Goal: Task Accomplishment & Management: Manage account settings

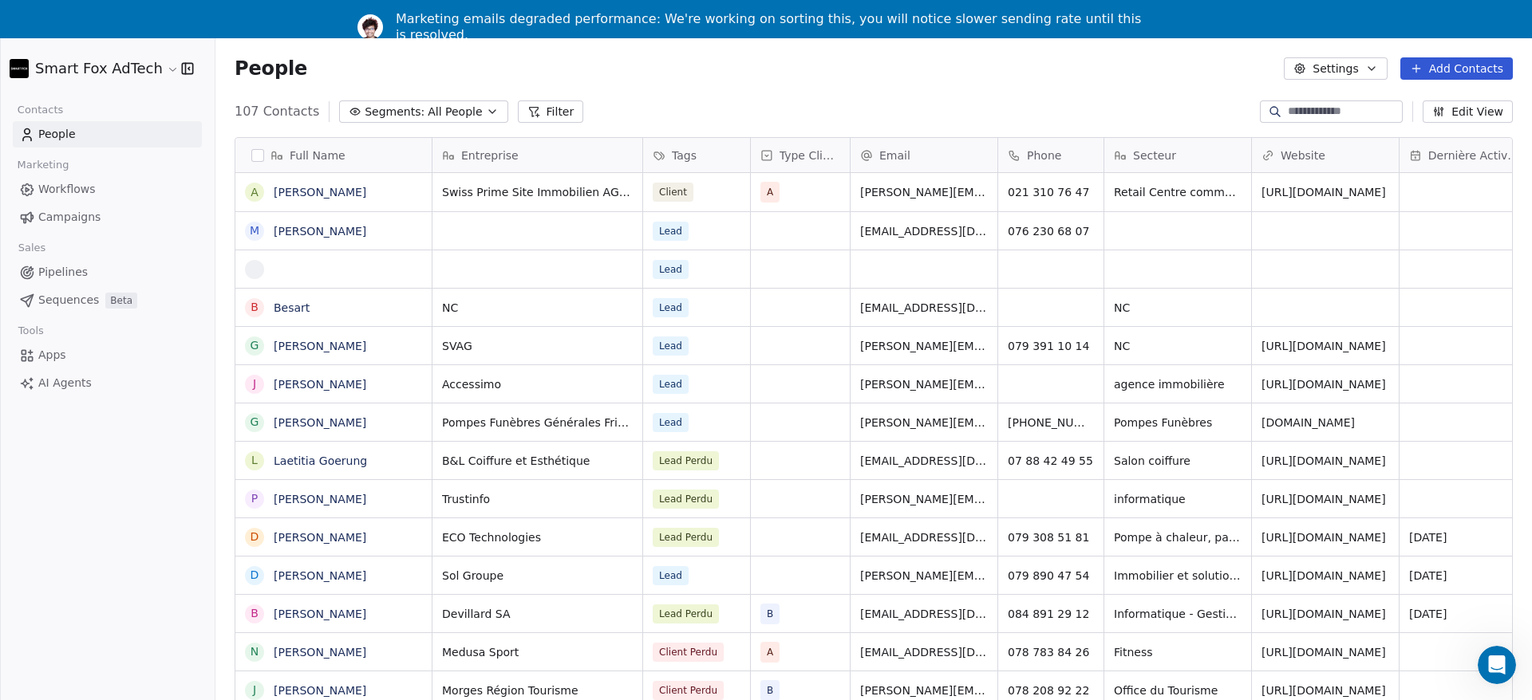
click at [122, 68] on html "Smart Fox AdTech Contacts People Marketing Workflows Campaigns Sales Pipelines …" at bounding box center [766, 369] width 1532 height 739
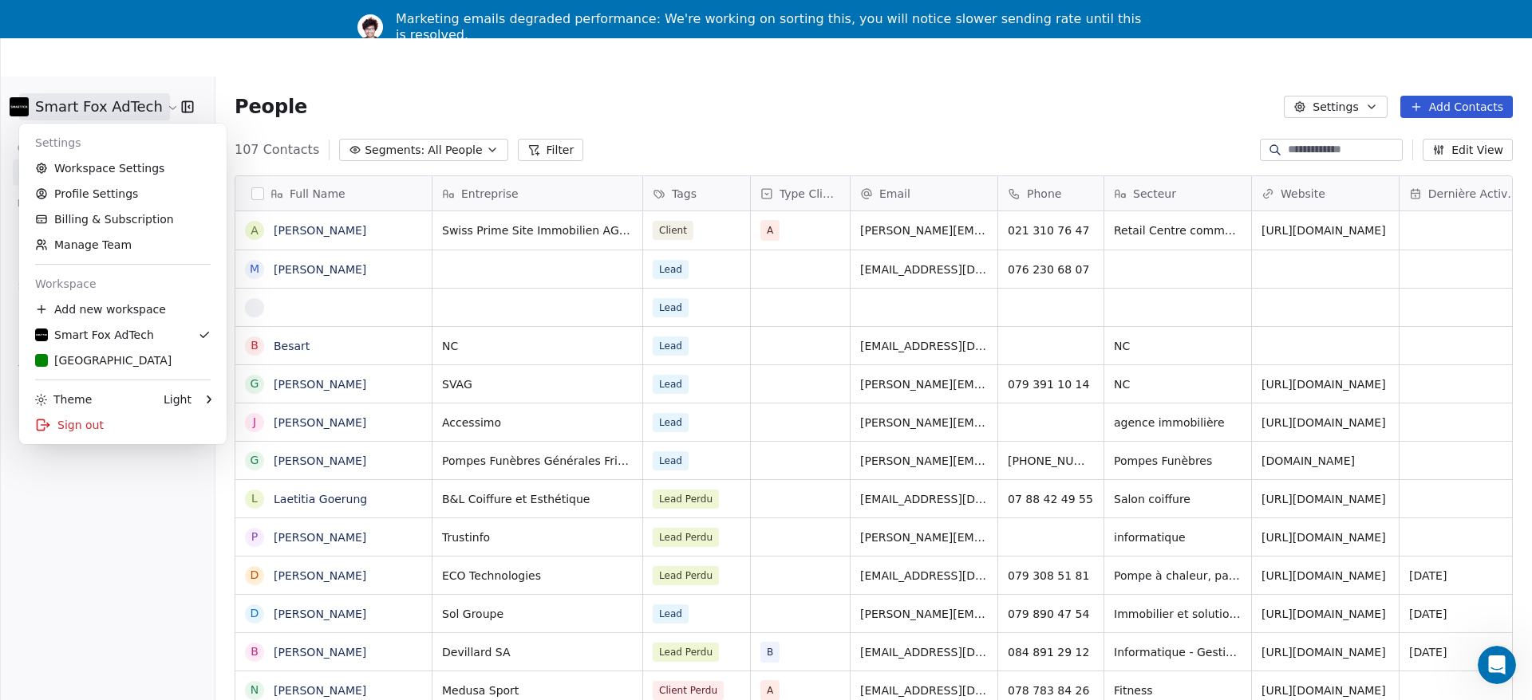
scroll to position [616, 1316]
click at [81, 361] on div "[GEOGRAPHIC_DATA]" at bounding box center [103, 361] width 136 height 16
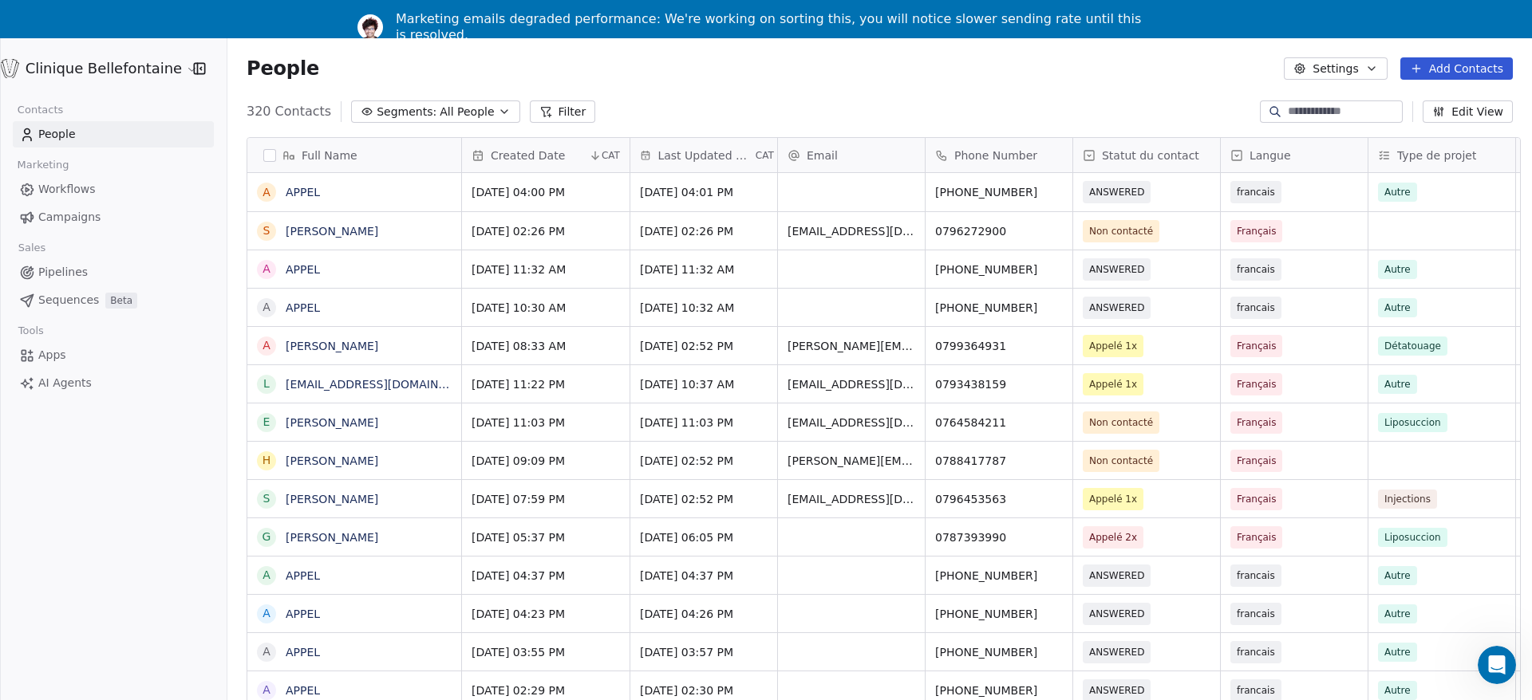
scroll to position [616, 1312]
click at [1361, 74] on button "Settings" at bounding box center [1335, 68] width 103 height 22
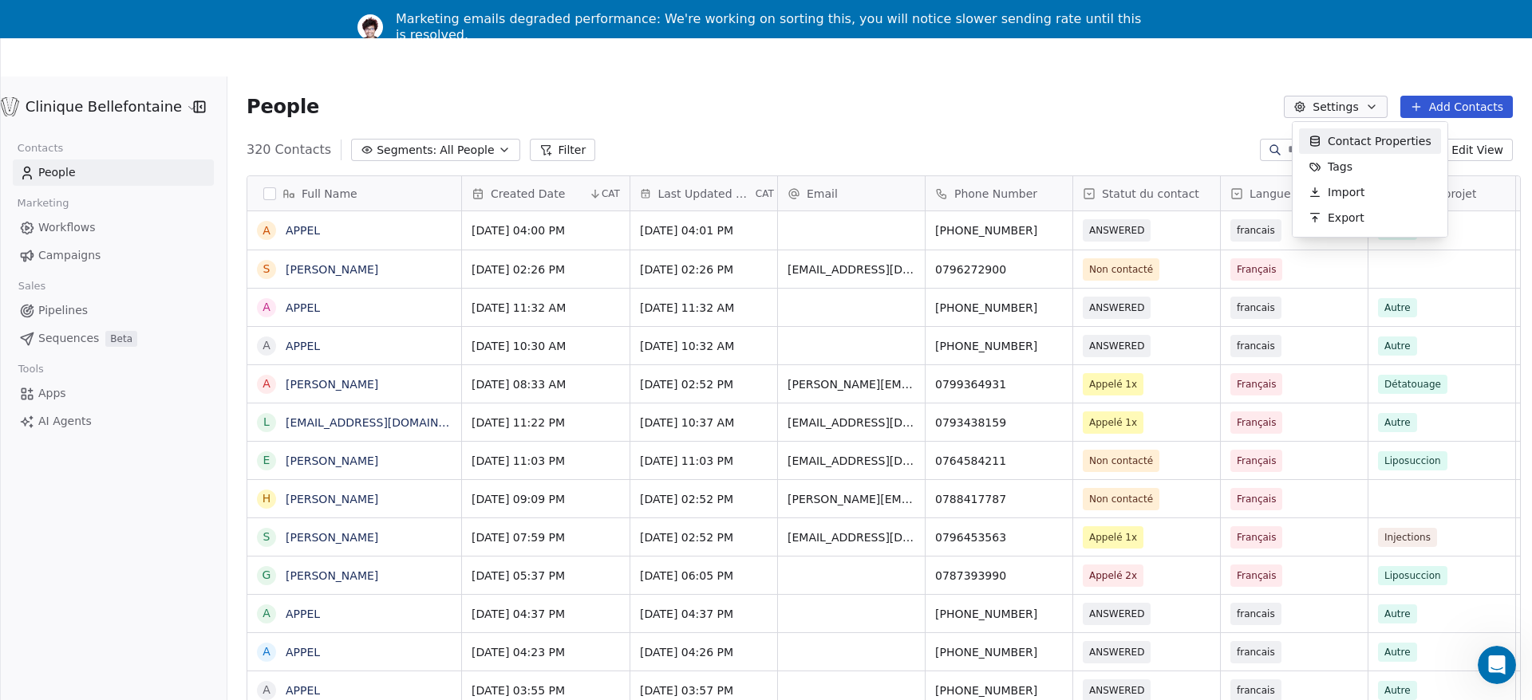
click at [64, 164] on html "Clinique Bellefontaine Contacts People Marketing Workflows Campaigns Sales Pipe…" at bounding box center [766, 388] width 1532 height 777
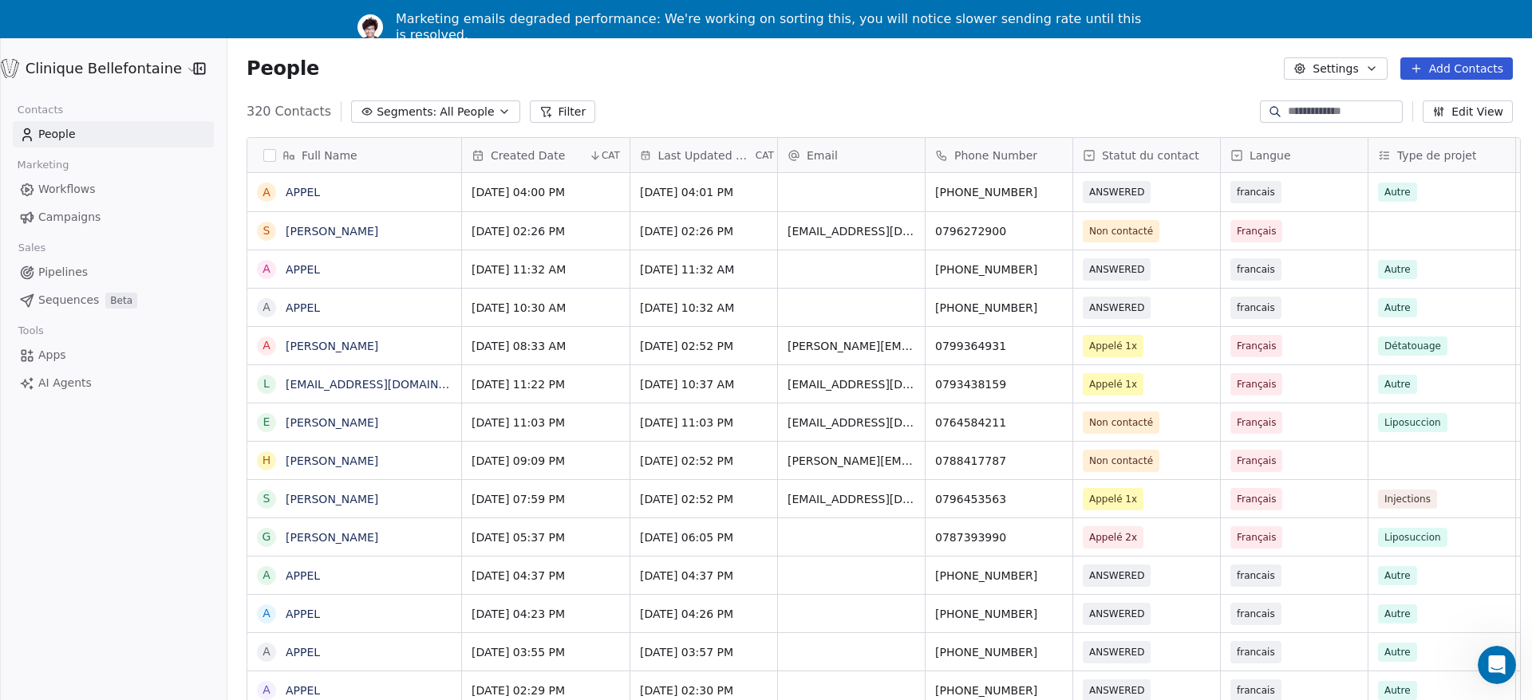
scroll to position [0, 0]
click at [53, 176] on span "Marketing" at bounding box center [42, 165] width 65 height 24
click at [195, 65] on icon "button" at bounding box center [199, 69] width 16 height 16
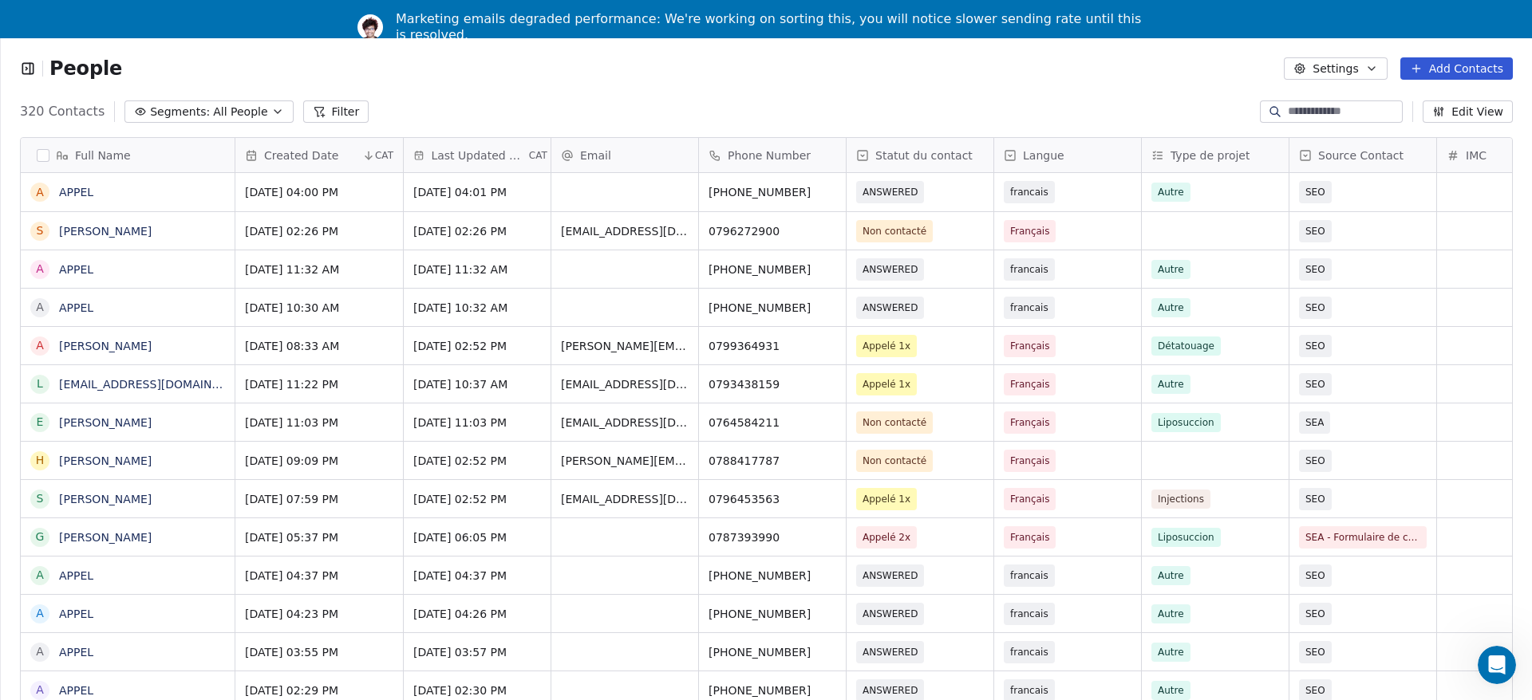
click at [24, 61] on icon "button" at bounding box center [28, 69] width 16 height 16
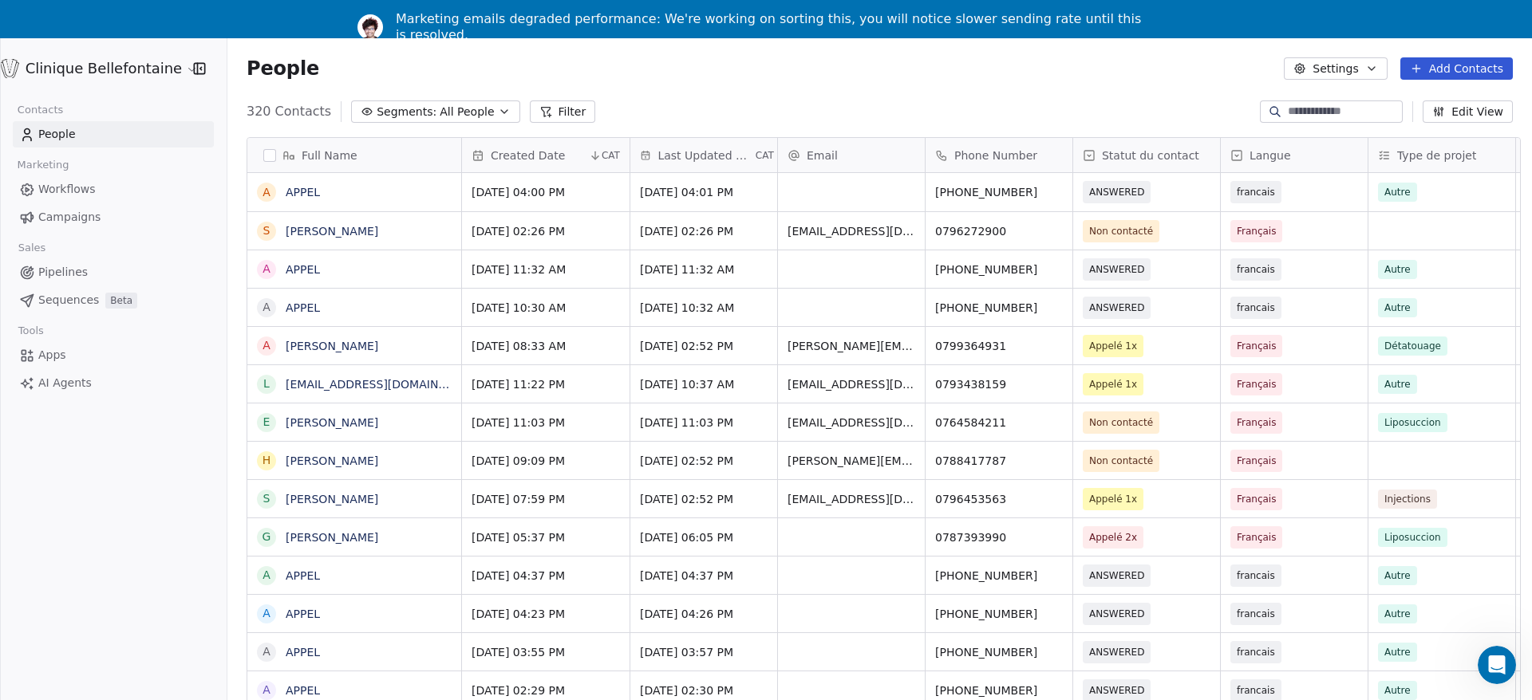
click at [1383, 69] on button "Settings" at bounding box center [1335, 68] width 103 height 22
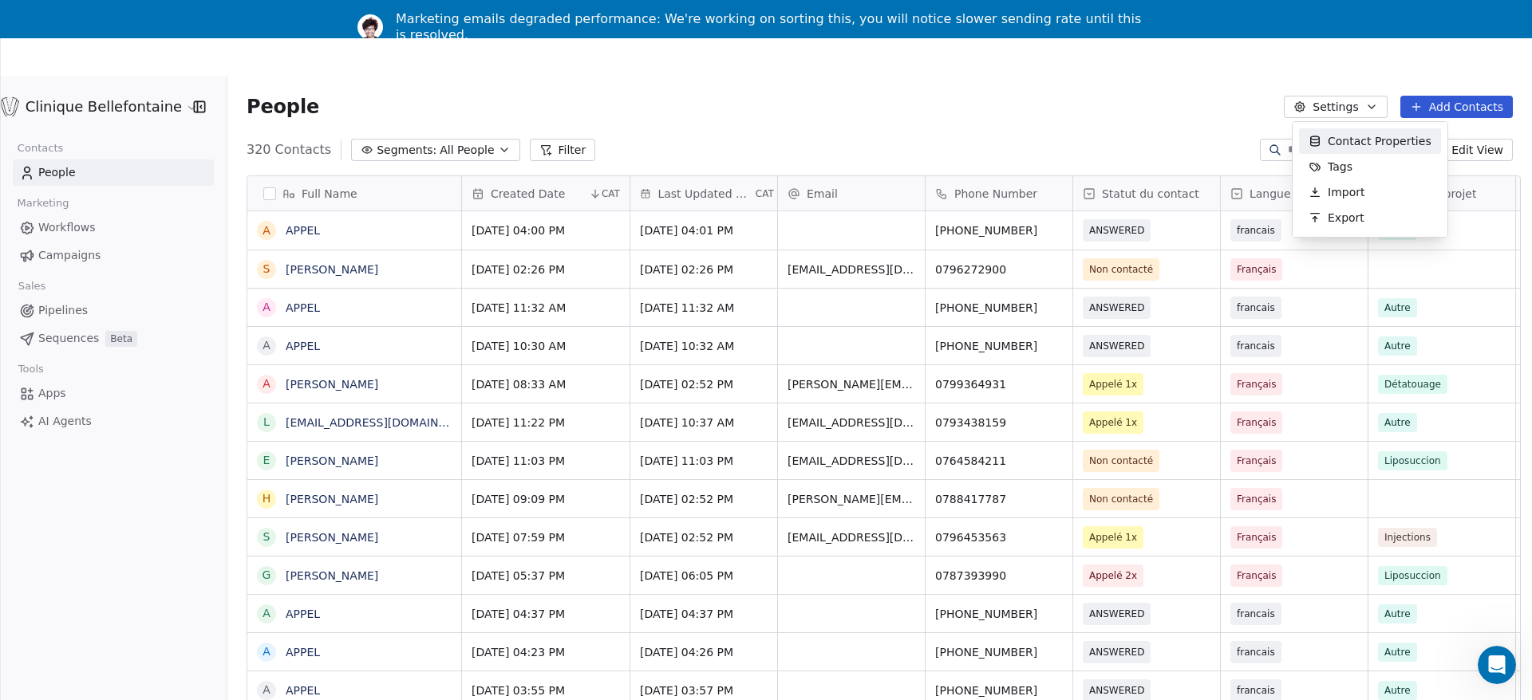
click at [1178, 98] on html "Clinique Bellefontaine Contacts People Marketing Workflows Campaigns Sales Pipe…" at bounding box center [766, 388] width 1532 height 777
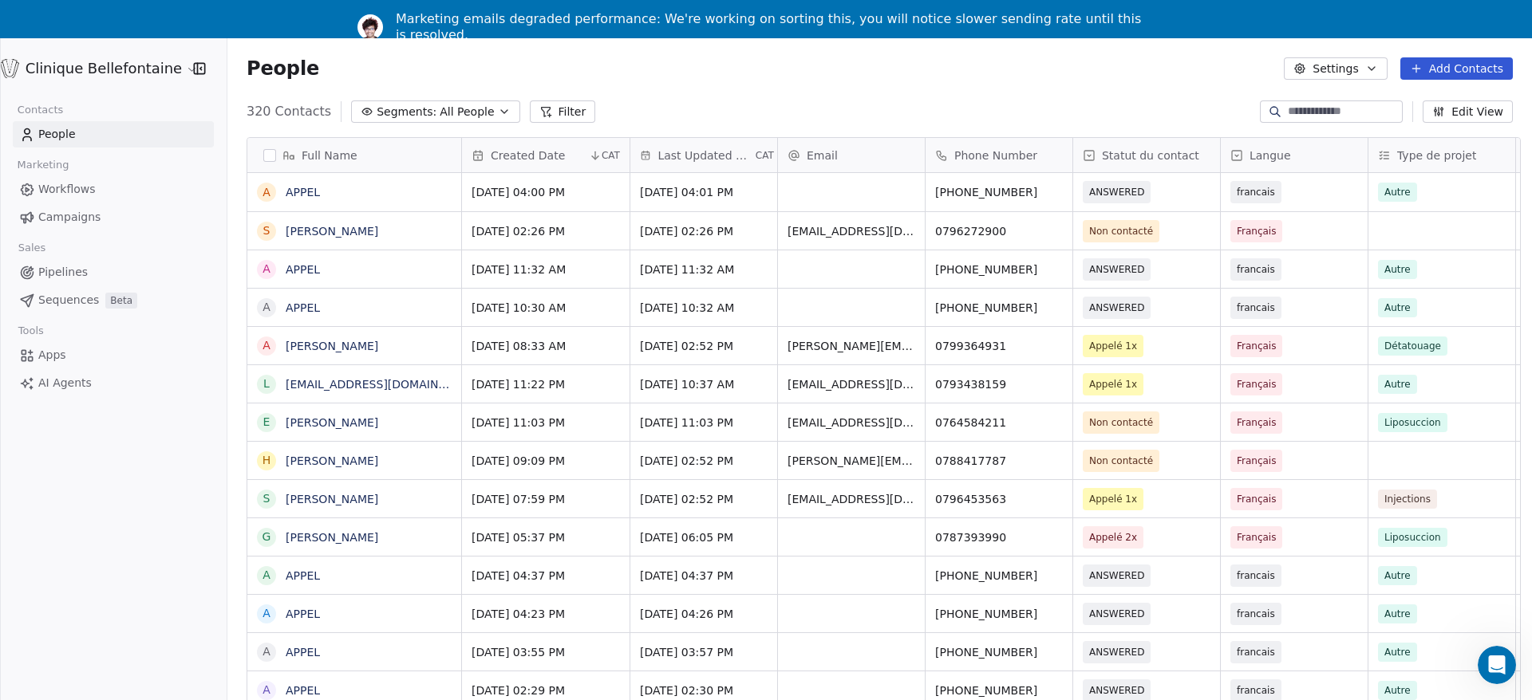
click at [57, 65] on html "Clinique Bellefontaine Contacts People Marketing Workflows Campaigns Sales Pipe…" at bounding box center [766, 369] width 1532 height 739
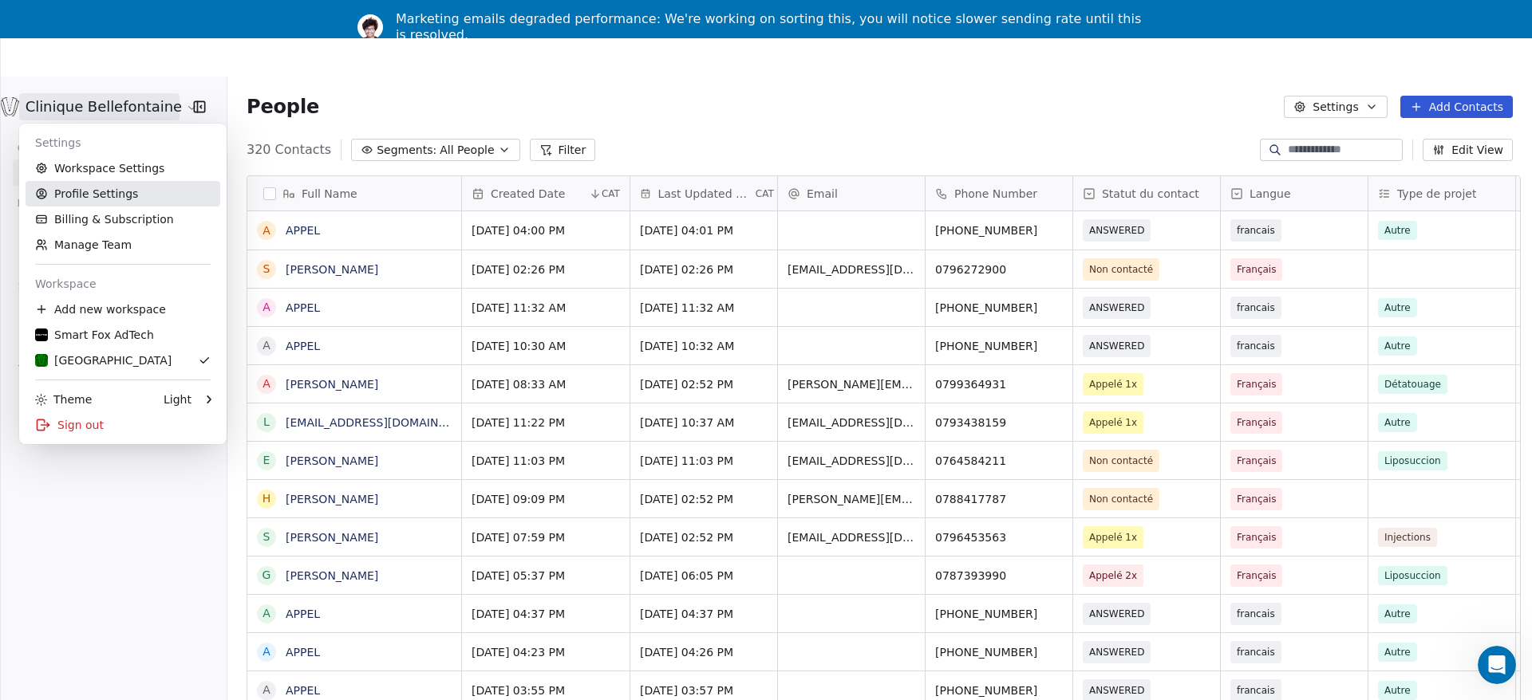
click at [89, 199] on link "Profile Settings" at bounding box center [123, 194] width 195 height 26
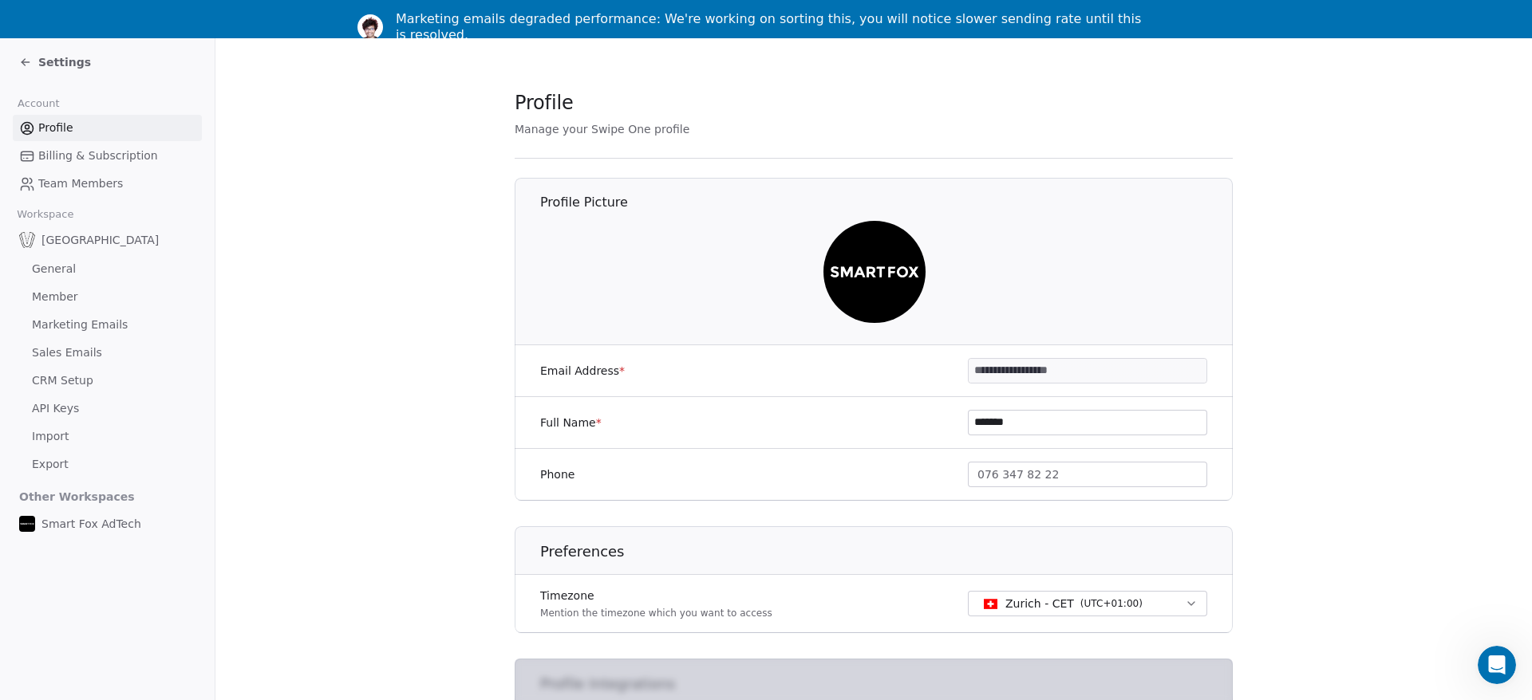
click at [85, 347] on span "Sales Emails" at bounding box center [67, 353] width 70 height 17
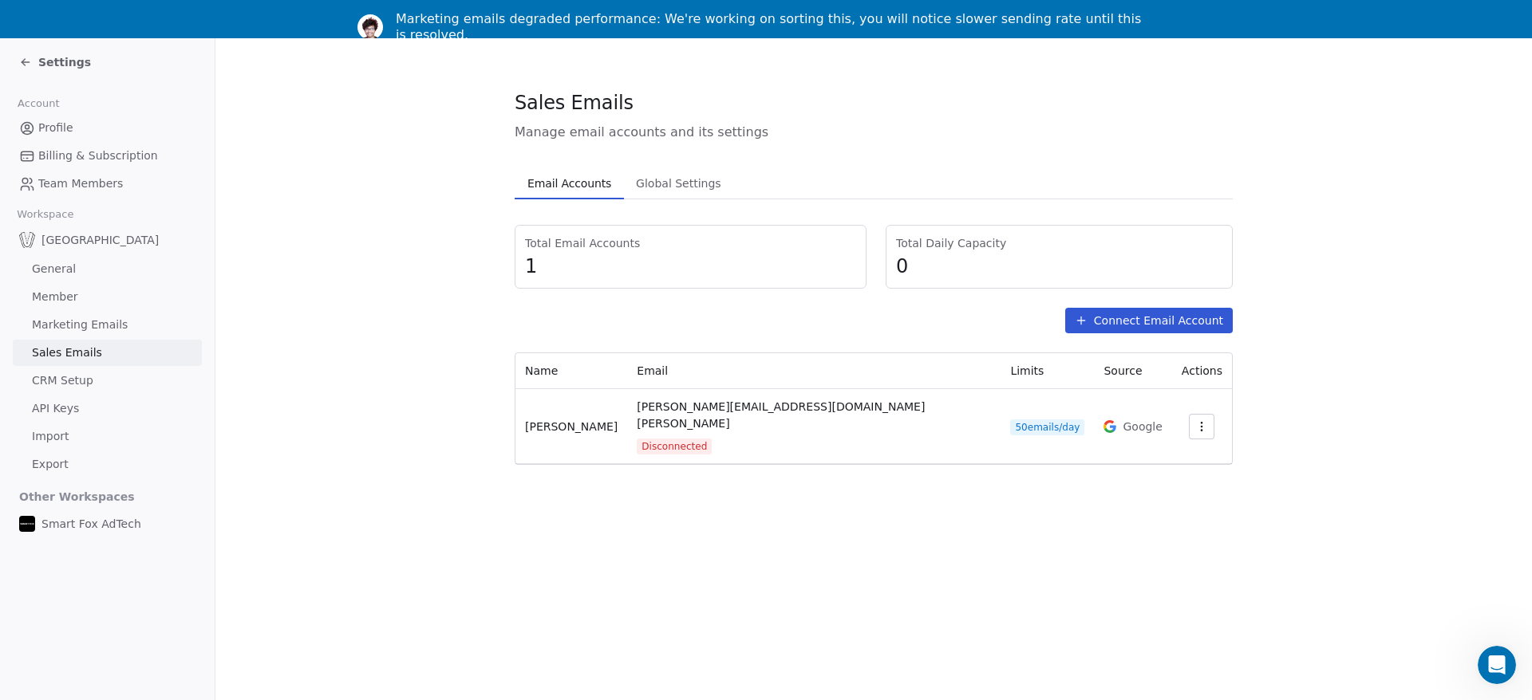
click at [1052, 463] on section "Sales Emails Manage email accounts and its settings Email Accounts Email Accoun…" at bounding box center [873, 277] width 1316 height 478
click at [681, 186] on span "Global Settings" at bounding box center [678, 183] width 98 height 22
click at [578, 184] on span "Email Accounts" at bounding box center [569, 183] width 97 height 22
click at [1154, 318] on button "Connect Email Account" at bounding box center [1149, 321] width 168 height 26
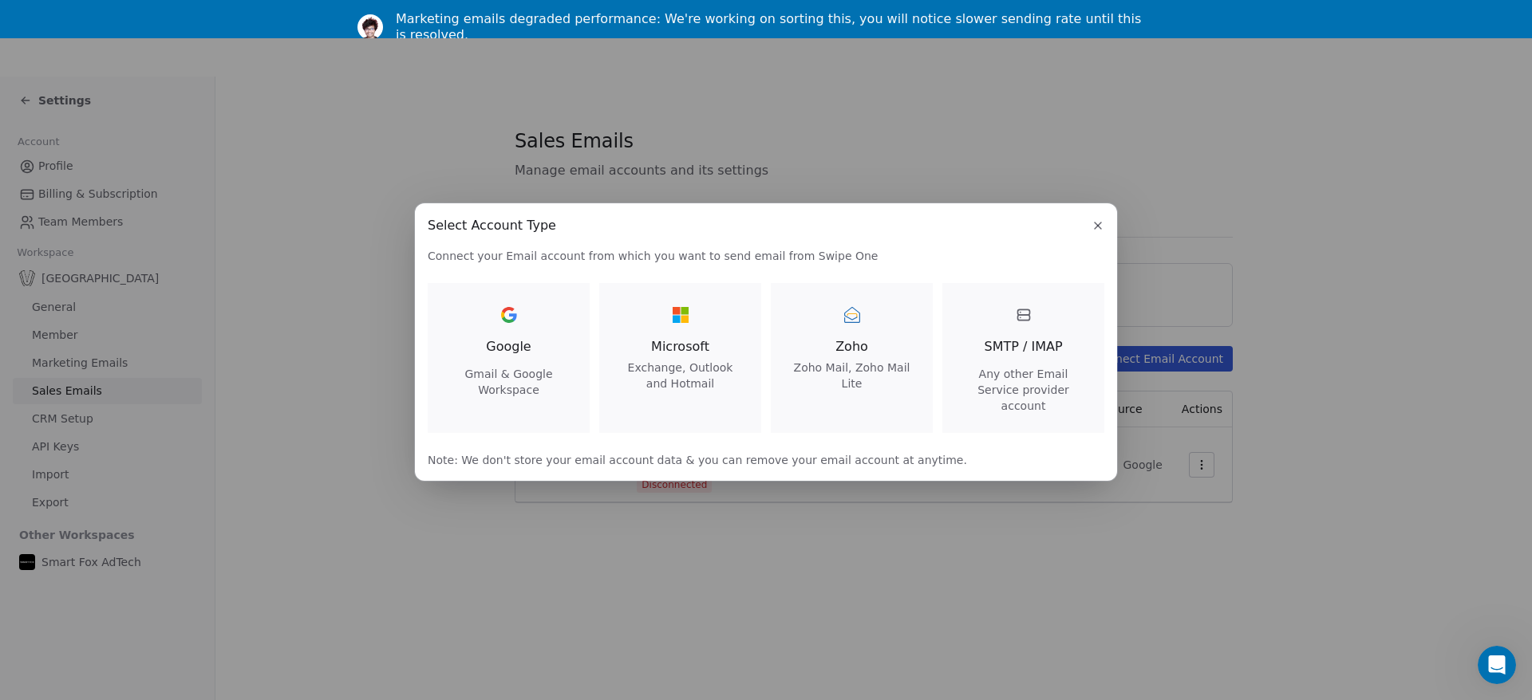
click at [1035, 346] on span "SMTP / IMAP" at bounding box center [1023, 346] width 78 height 19
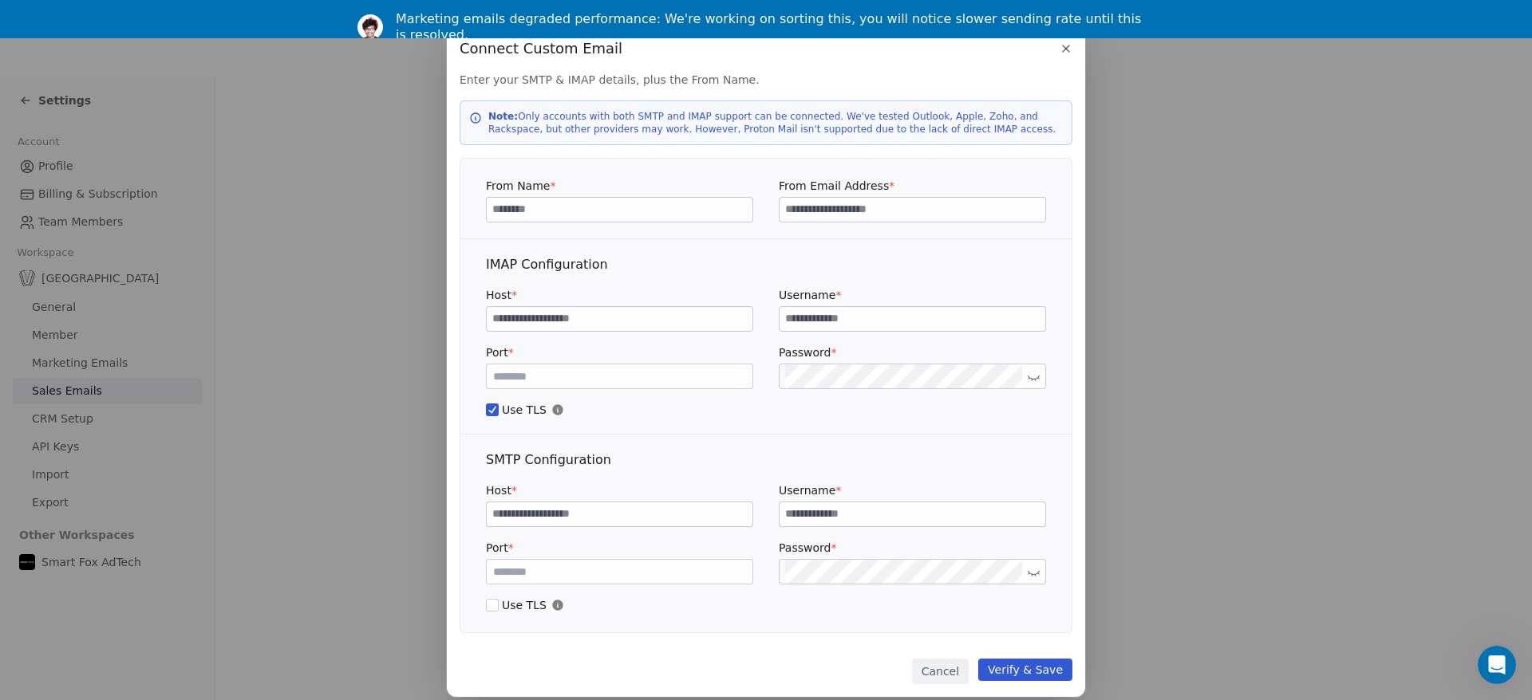
click at [543, 215] on input at bounding box center [620, 210] width 266 height 24
click at [493, 209] on input "**********" at bounding box center [620, 210] width 266 height 24
drag, startPoint x: 565, startPoint y: 209, endPoint x: 566, endPoint y: 219, distance: 10.5
click at [565, 211] on input "**********" at bounding box center [620, 210] width 266 height 24
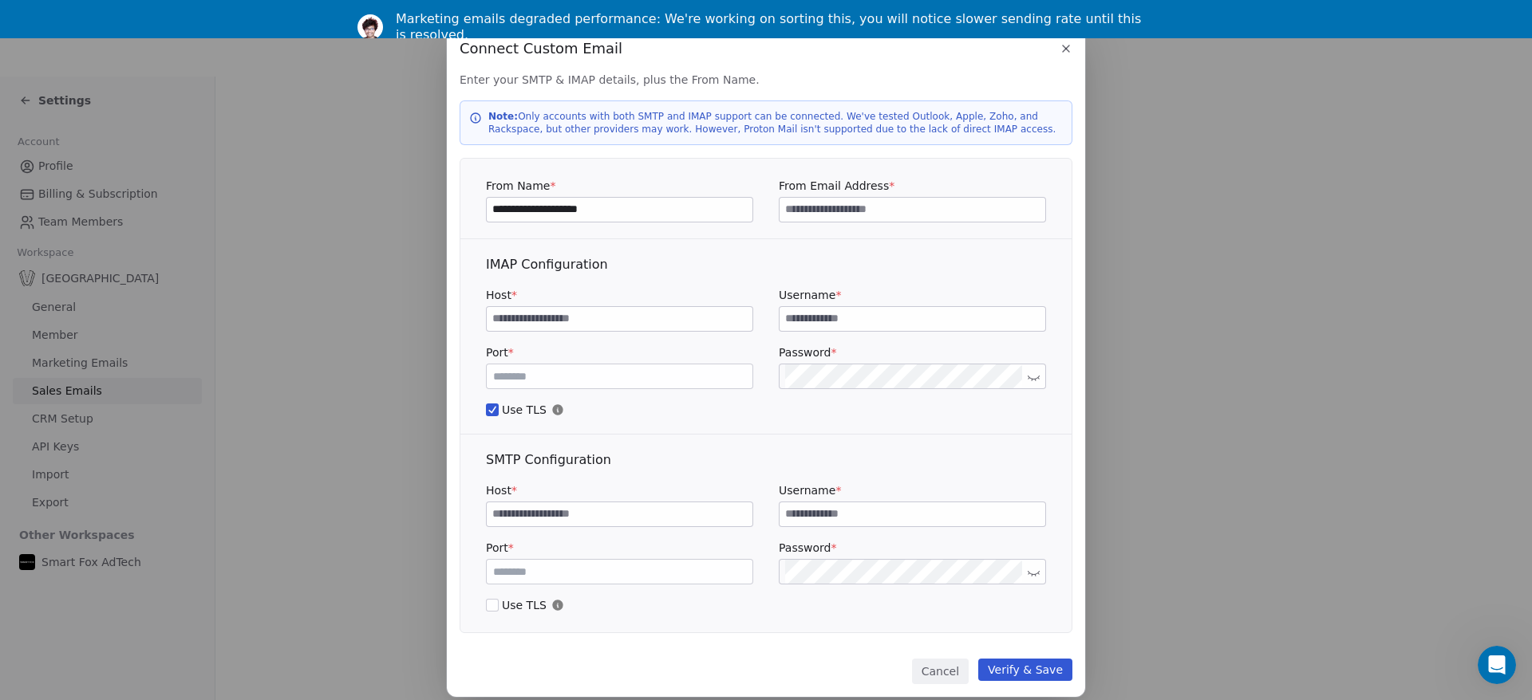
type input "**********"
click at [836, 207] on input at bounding box center [912, 210] width 266 height 24
type input "**********"
click at [551, 318] on input at bounding box center [620, 319] width 266 height 24
type input "**********"
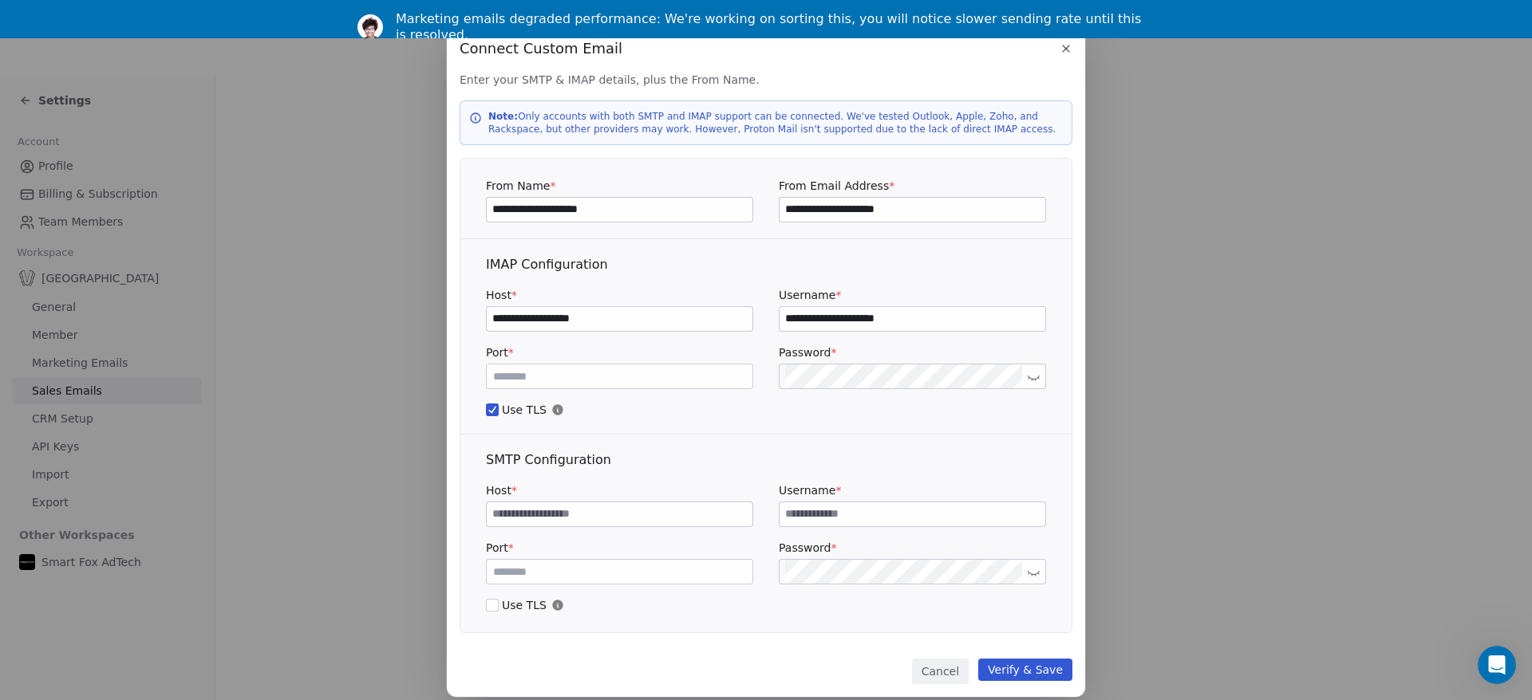
type input "**********"
click at [962, 316] on input "**********" at bounding box center [912, 319] width 266 height 24
click at [925, 262] on div "IMAP Configuration" at bounding box center [766, 264] width 560 height 19
drag, startPoint x: 612, startPoint y: 313, endPoint x: 571, endPoint y: 435, distance: 128.7
click at [487, 315] on input "**********" at bounding box center [620, 319] width 266 height 24
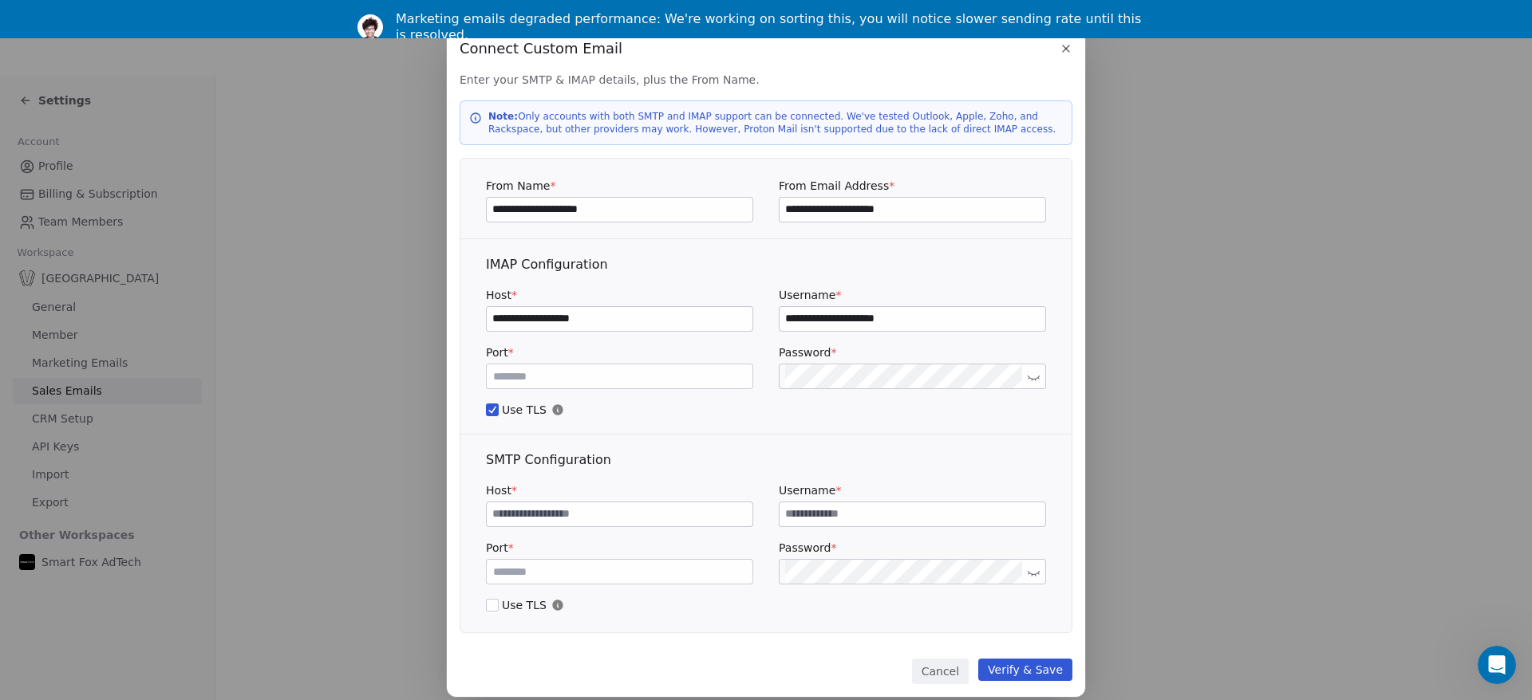
click at [621, 514] on input at bounding box center [620, 515] width 266 height 24
paste input "**********"
type input "**********"
drag, startPoint x: 907, startPoint y: 318, endPoint x: 690, endPoint y: 322, distance: 217.0
click at [779, 322] on input "**********" at bounding box center [912, 319] width 266 height 24
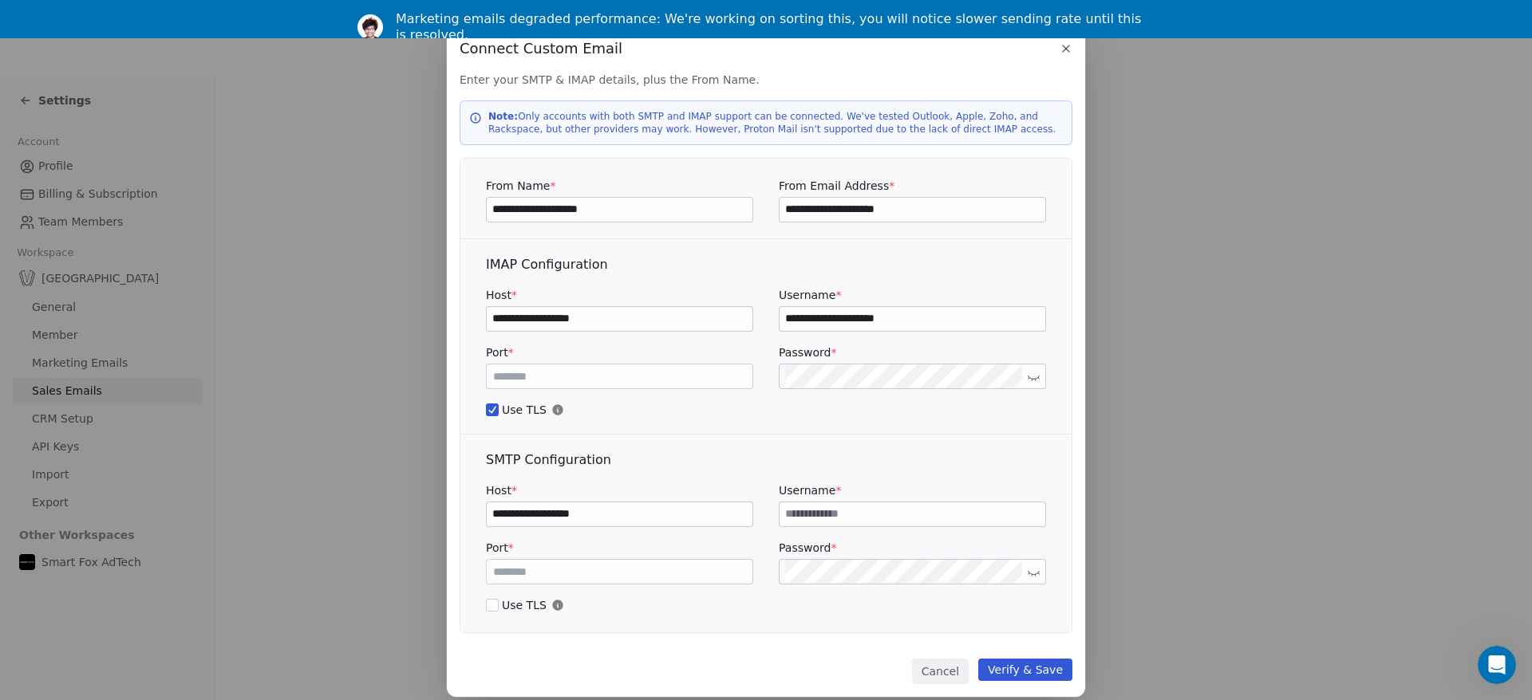
click at [831, 515] on input at bounding box center [912, 515] width 266 height 24
paste input "**********"
type input "**********"
click at [1032, 373] on icon at bounding box center [1034, 377] width 12 height 12
click at [1036, 571] on icon at bounding box center [1034, 572] width 12 height 12
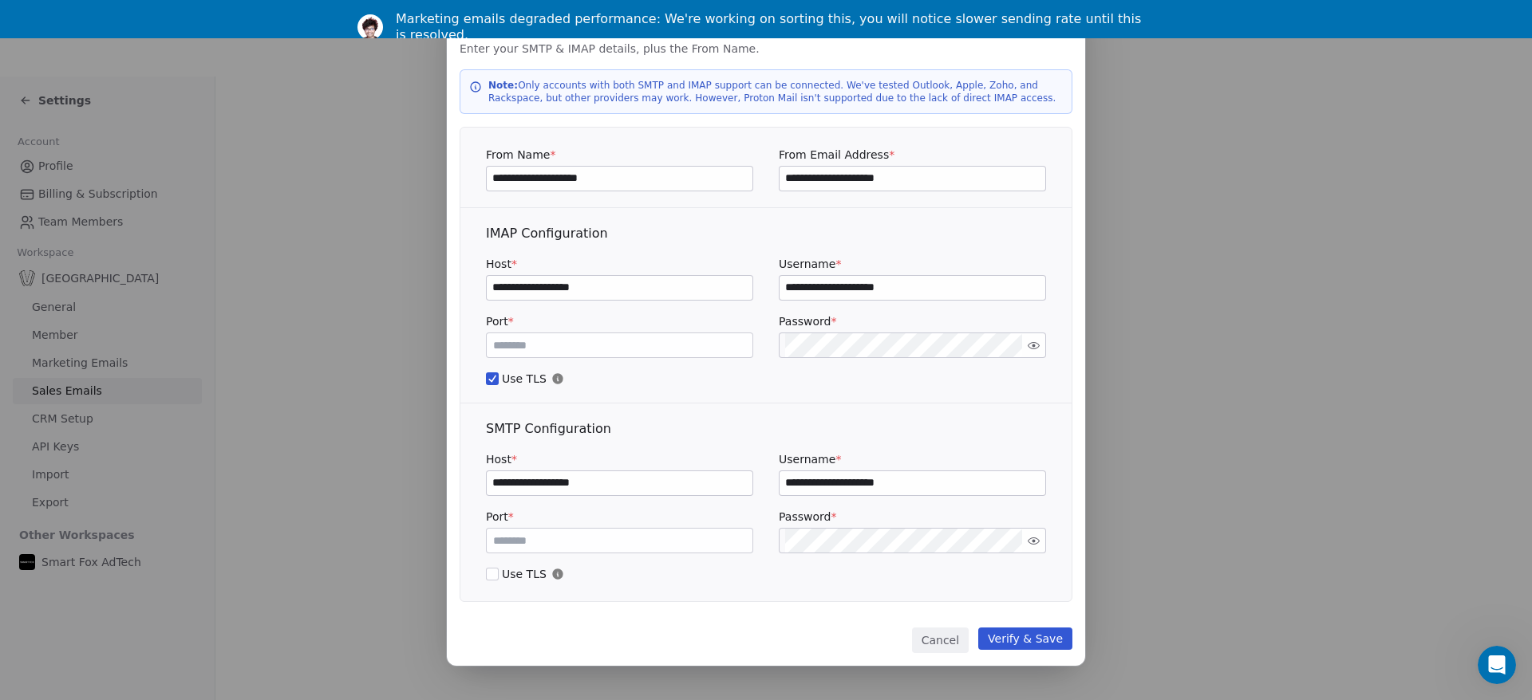
scroll to position [39, 0]
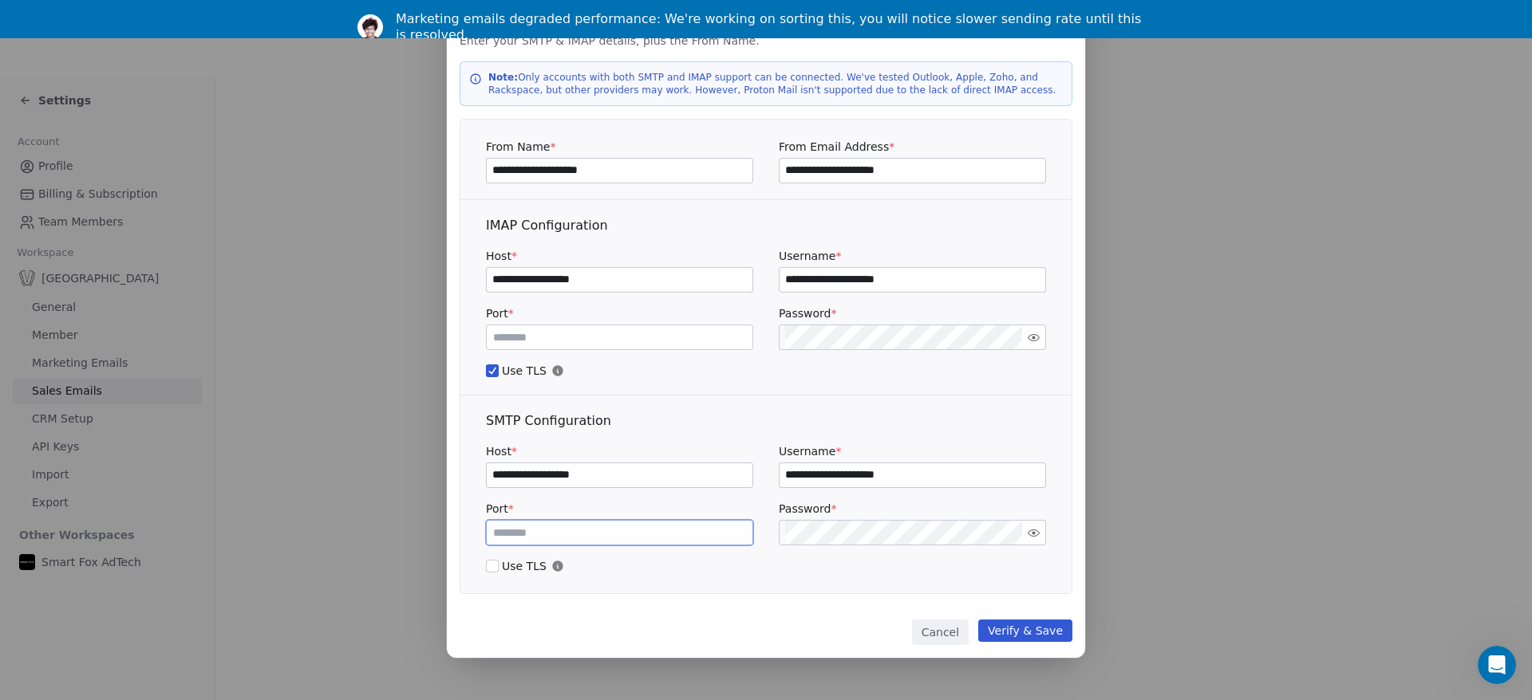
drag, startPoint x: 564, startPoint y: 530, endPoint x: 440, endPoint y: 535, distance: 123.8
click at [490, 535] on input "***" at bounding box center [619, 533] width 259 height 12
type input "*"
type input "***"
click at [530, 566] on span "Use TLS" at bounding box center [766, 566] width 560 height 16
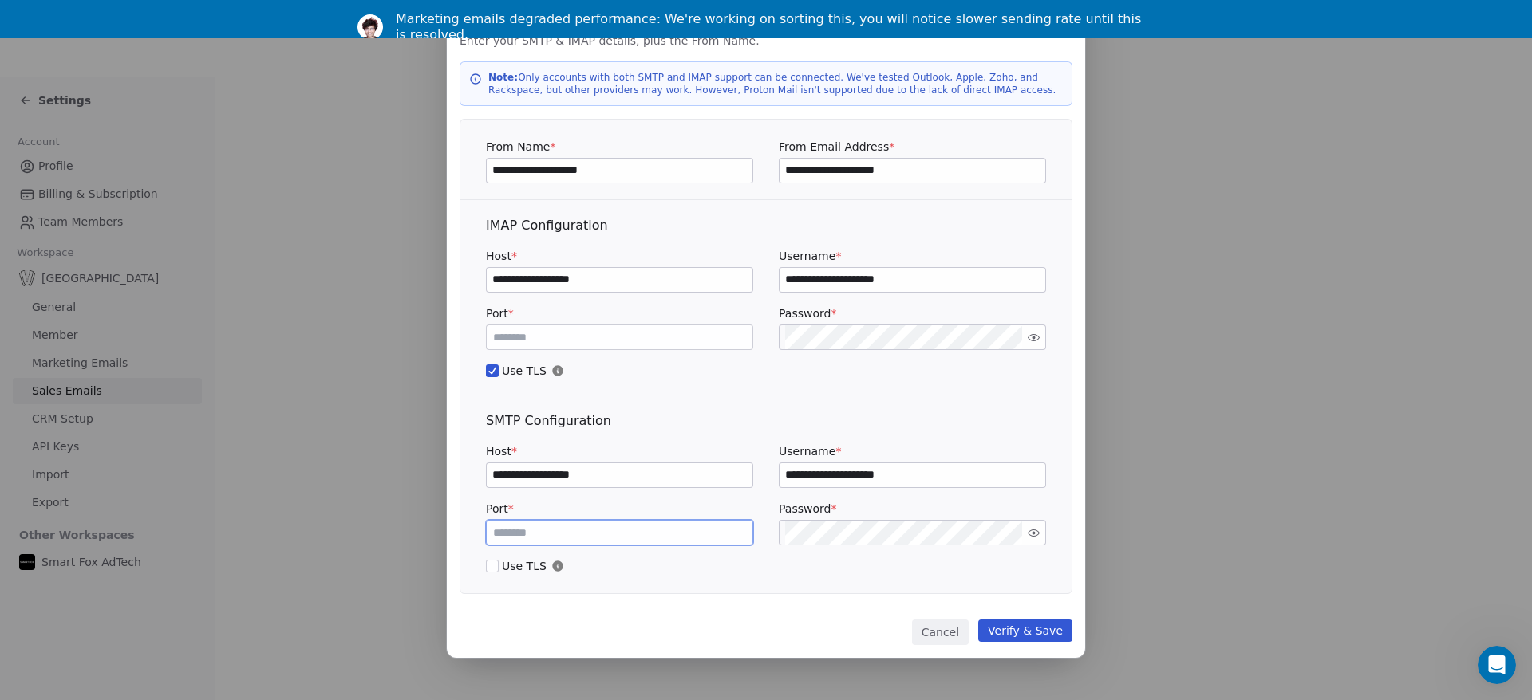
click at [499, 566] on button "Use TLS" at bounding box center [492, 566] width 13 height 16
click at [708, 376] on span "Use TLS" at bounding box center [766, 371] width 560 height 16
click at [499, 376] on button "Use TLS" at bounding box center [492, 371] width 13 height 16
click at [689, 587] on div "**********" at bounding box center [765, 503] width 611 height 182
click at [497, 369] on button "Use TLS" at bounding box center [492, 371] width 13 height 16
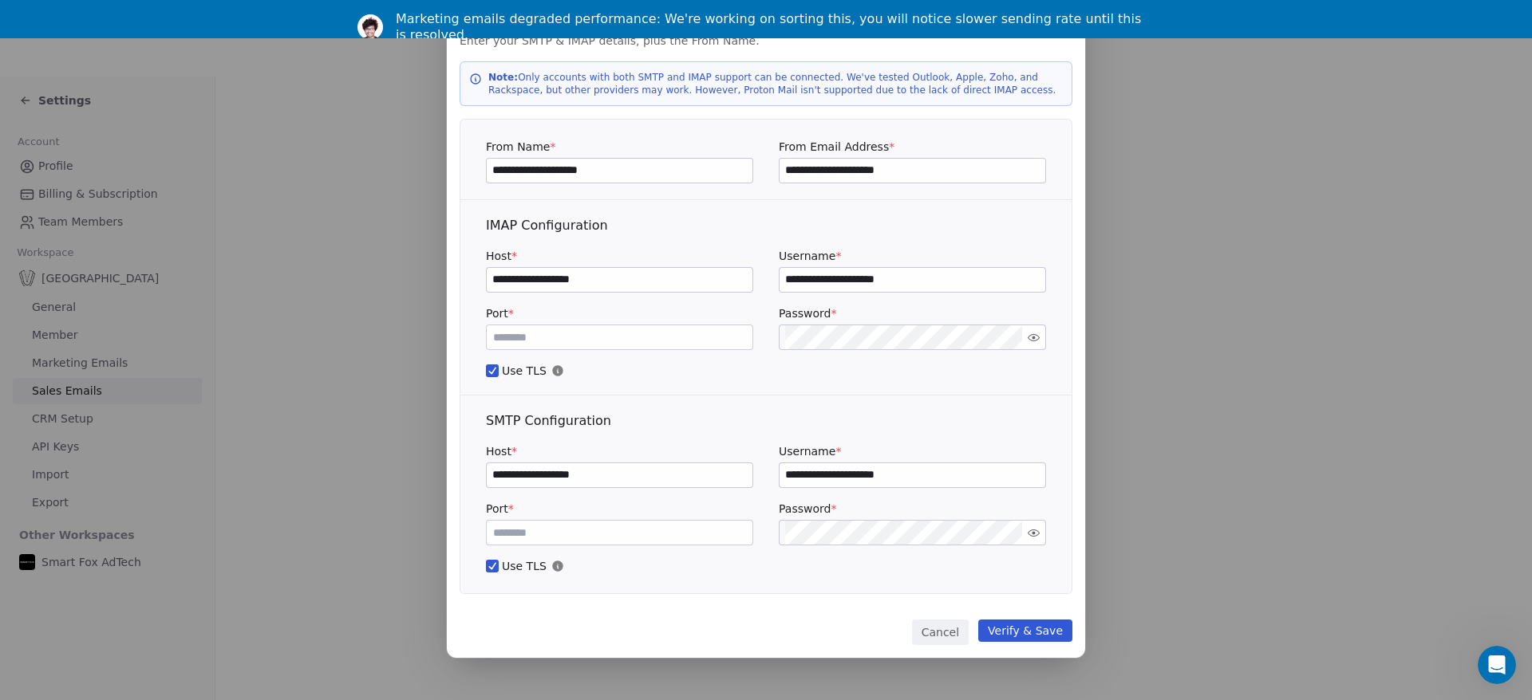
click at [775, 410] on div "**********" at bounding box center [766, 356] width 613 height 475
click at [1033, 636] on button "Verify & Save" at bounding box center [1025, 631] width 94 height 22
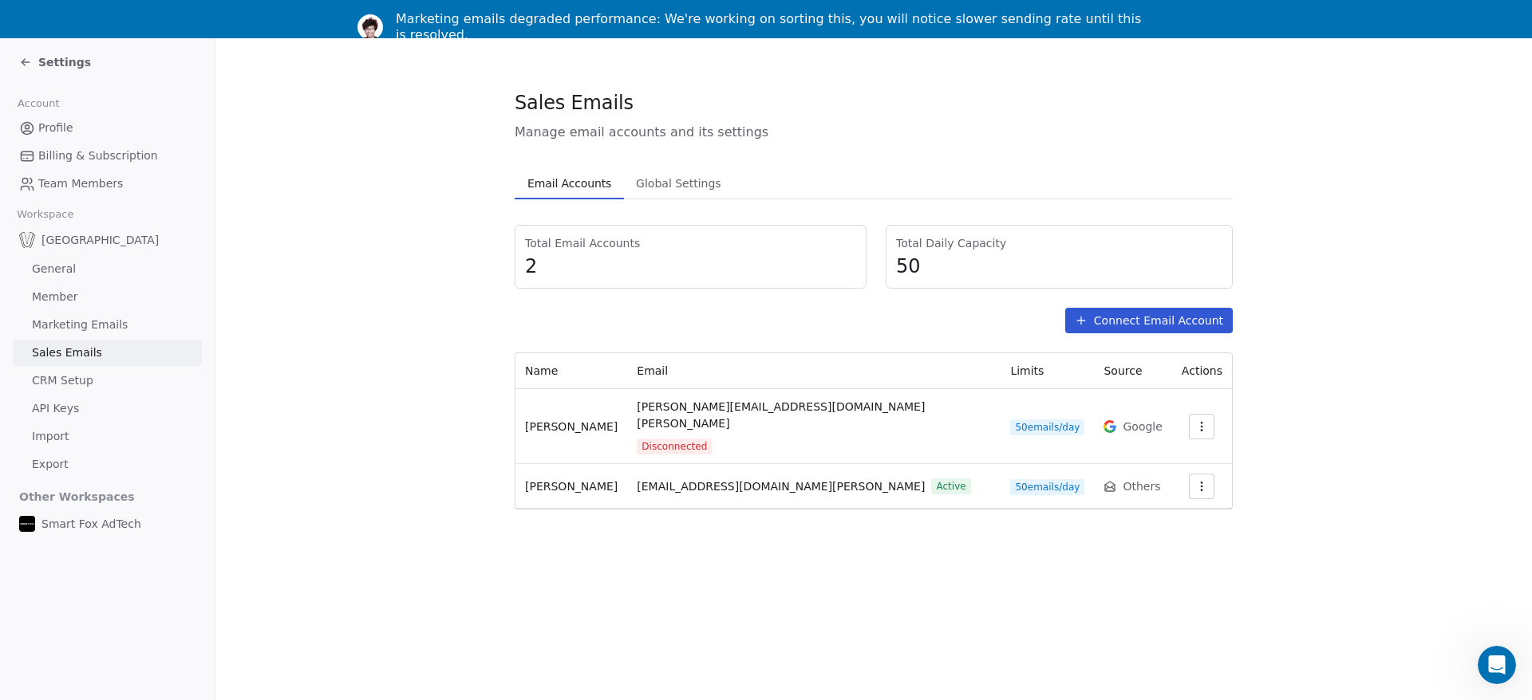
click at [1197, 474] on button "button" at bounding box center [1202, 487] width 26 height 26
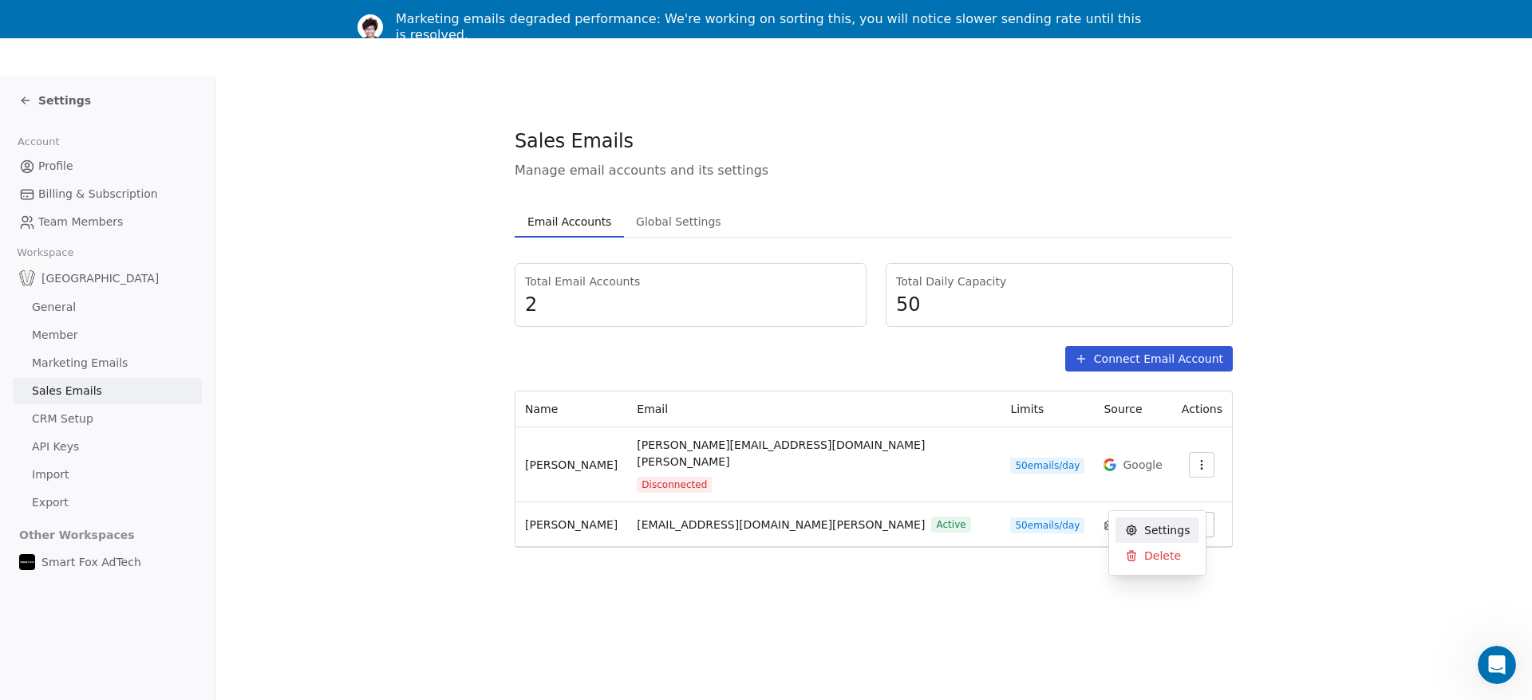
click at [1166, 534] on span "Settings" at bounding box center [1166, 531] width 45 height 17
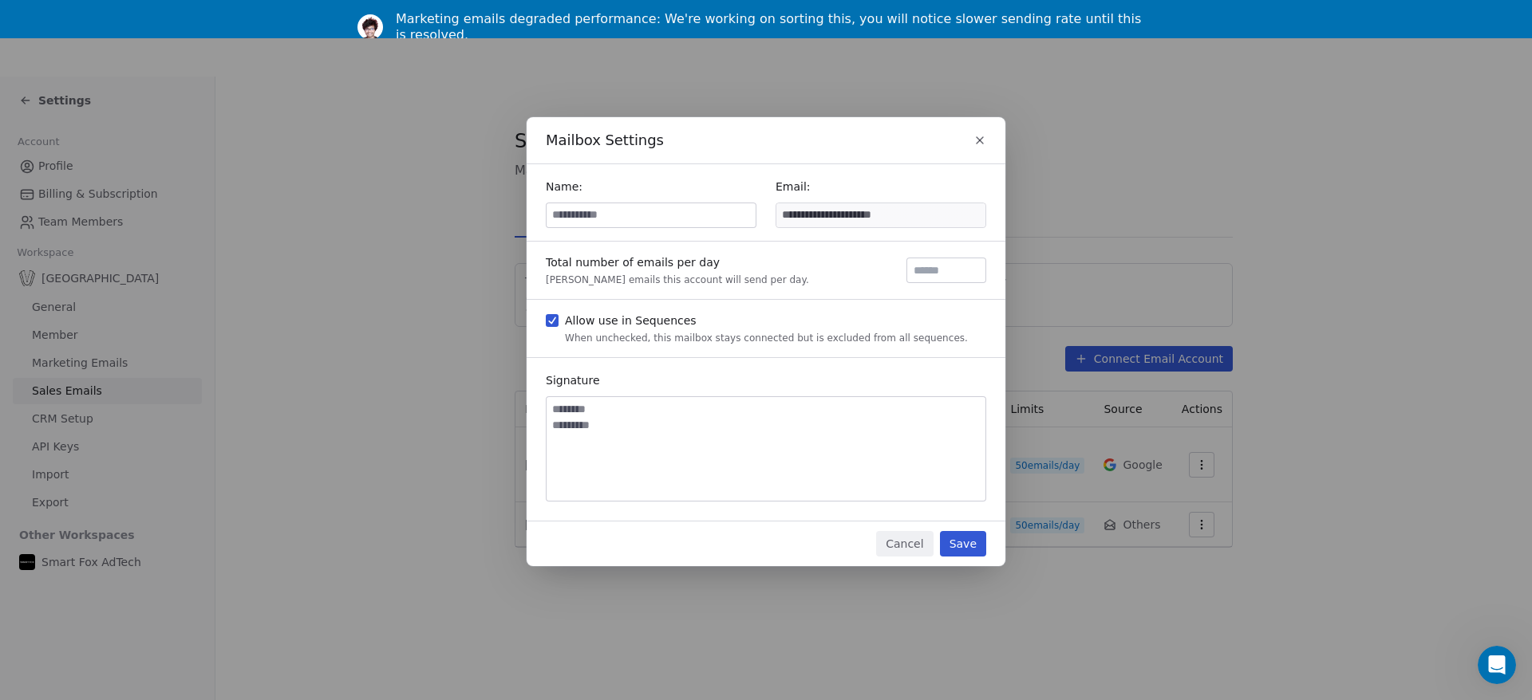
click at [905, 541] on button "Cancel" at bounding box center [904, 544] width 57 height 26
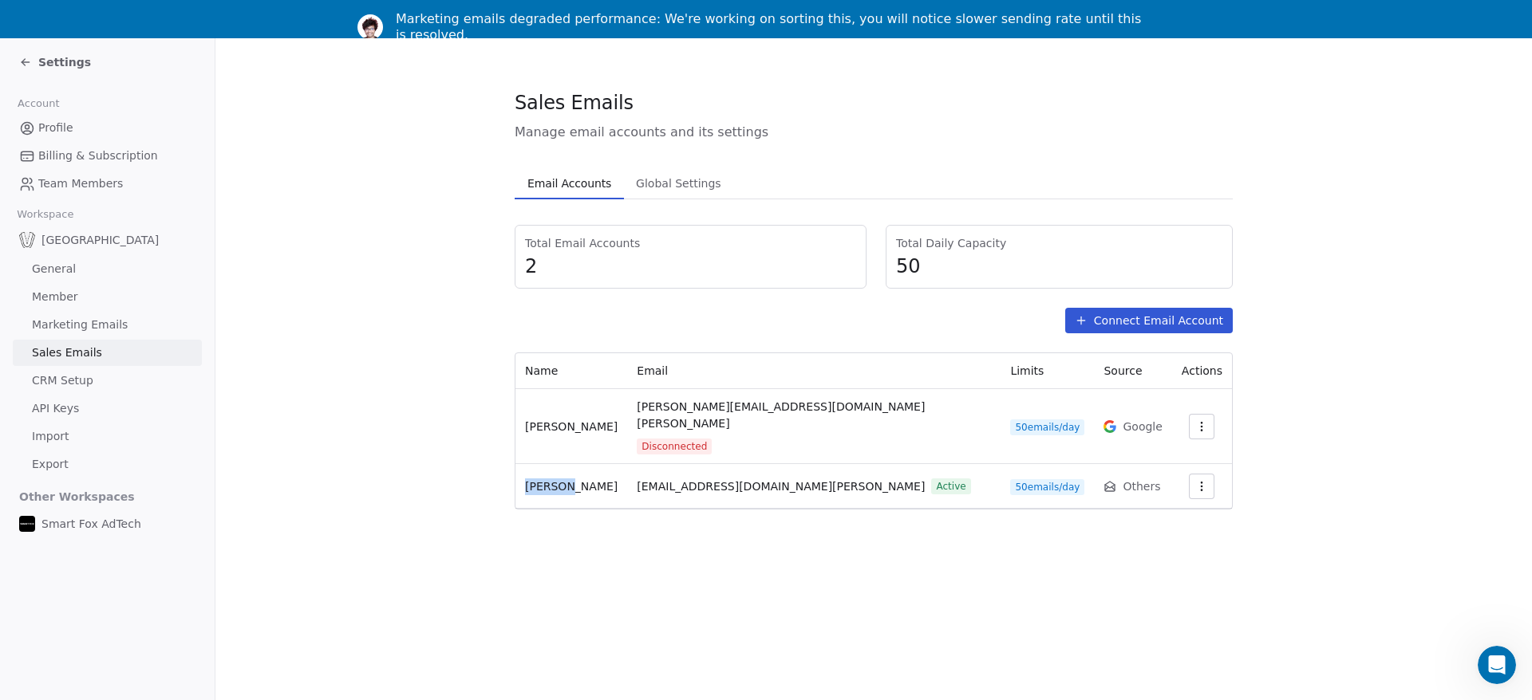
click at [519, 464] on td "[PERSON_NAME]" at bounding box center [571, 486] width 112 height 45
click at [535, 544] on div "Sales Emails Manage email accounts and its settings Email Accounts Email Accoun…" at bounding box center [873, 388] width 1316 height 700
click at [1195, 480] on icon "button" at bounding box center [1201, 486] width 13 height 13
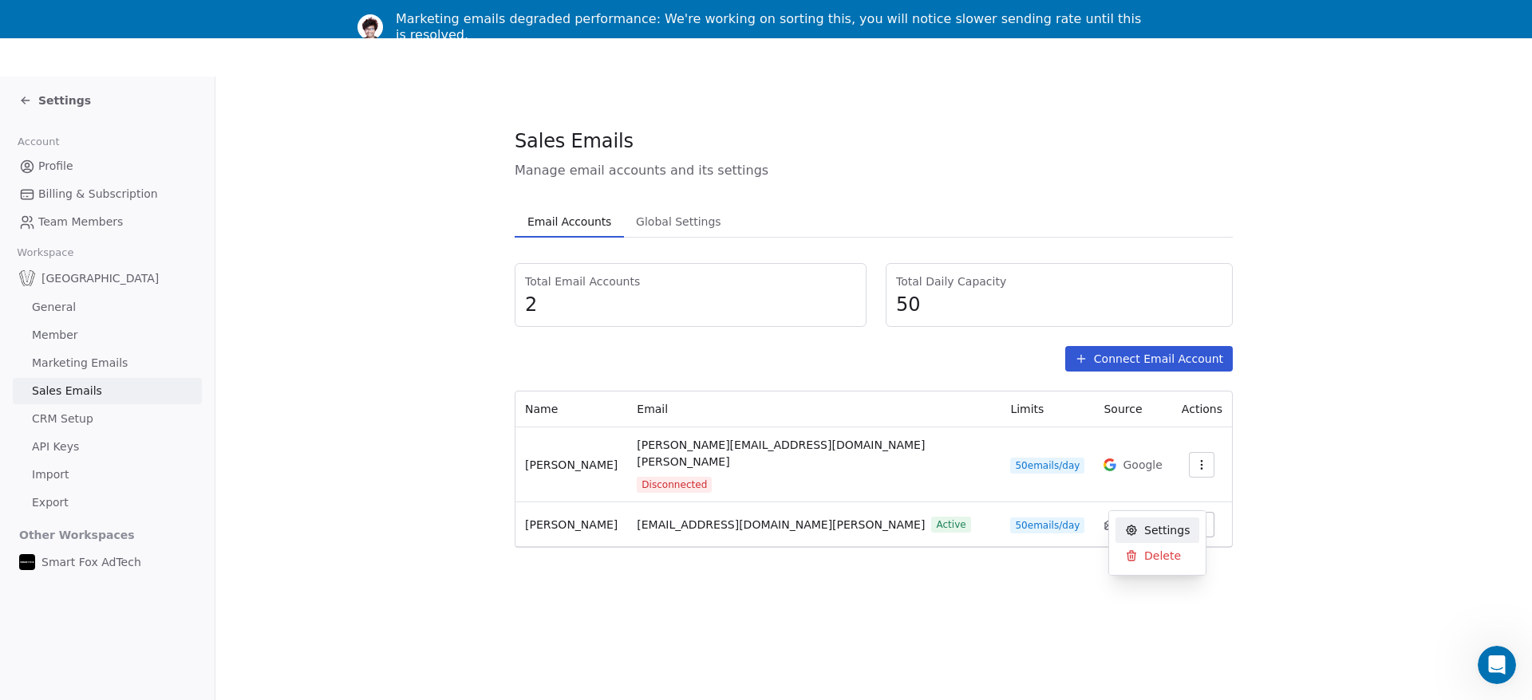
click at [1143, 522] on div "Settings" at bounding box center [1157, 531] width 84 height 26
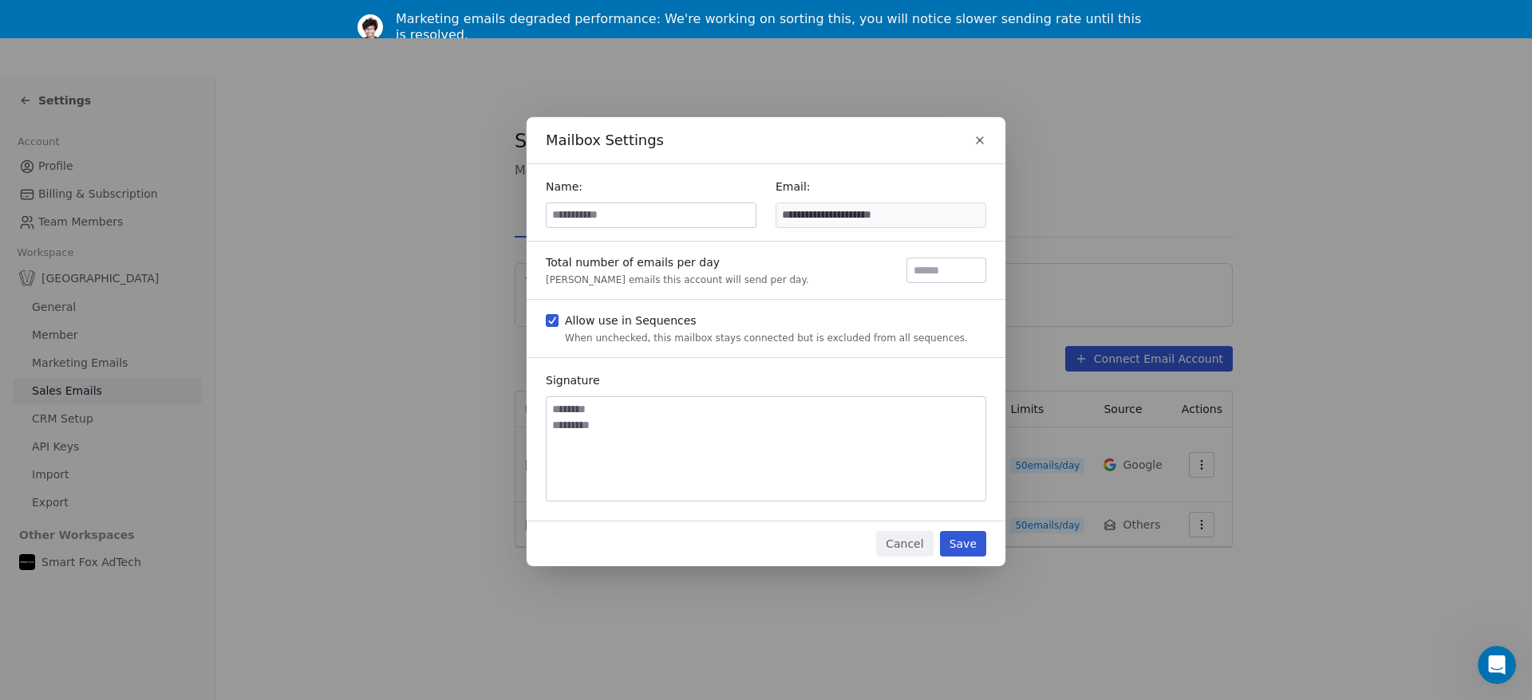
click at [984, 141] on icon "button" at bounding box center [979, 140] width 13 height 13
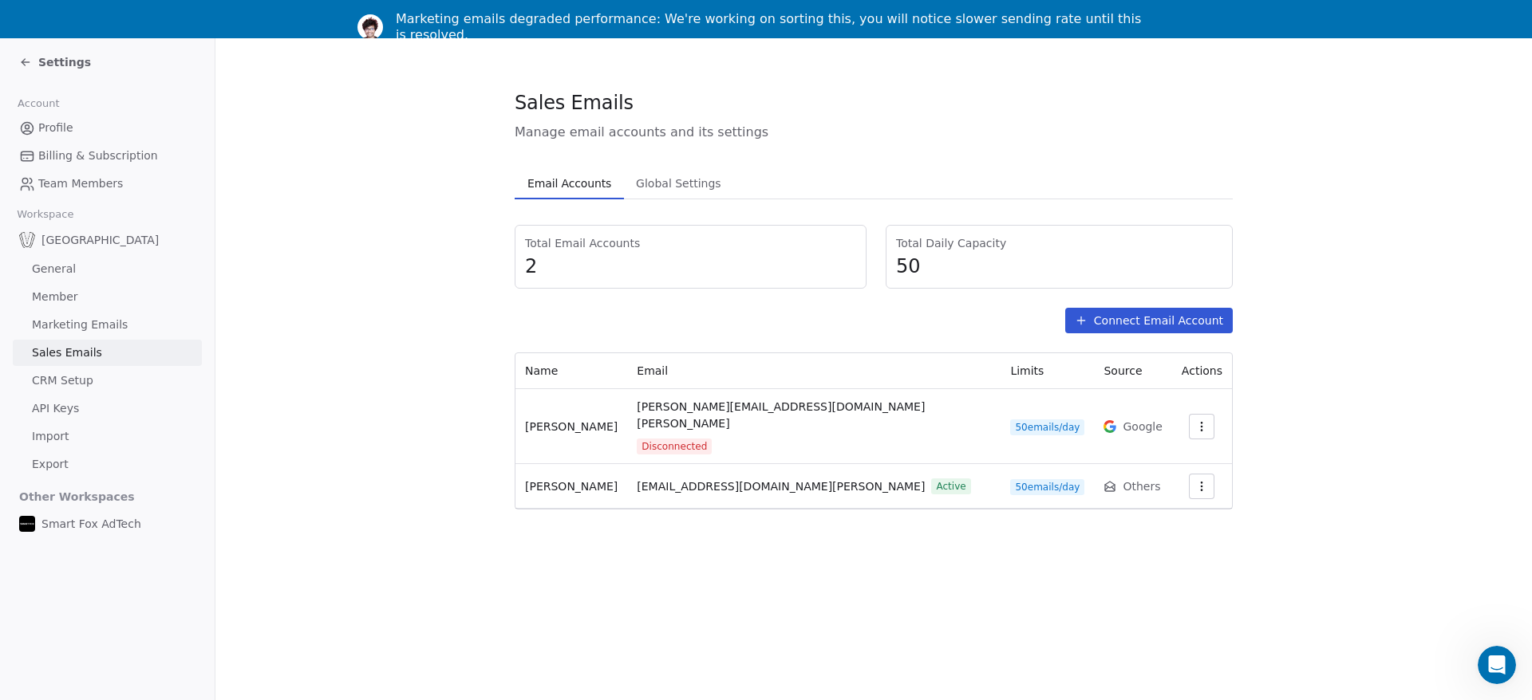
click at [304, 337] on section "Sales Emails Manage email accounts and its settings Email Accounts Email Accoun…" at bounding box center [873, 299] width 1316 height 523
click at [554, 536] on div "Sales Emails Manage email accounts and its settings Email Accounts Email Accoun…" at bounding box center [873, 388] width 1316 height 700
click at [1320, 458] on section "Sales Emails Manage email accounts and its settings Email Accounts Email Accoun…" at bounding box center [873, 299] width 1316 height 523
click at [576, 495] on section "Sales Emails Manage email accounts and its settings Email Accounts Email Accoun…" at bounding box center [873, 299] width 1316 height 523
click at [1123, 479] on span "Others" at bounding box center [1141, 487] width 37 height 16
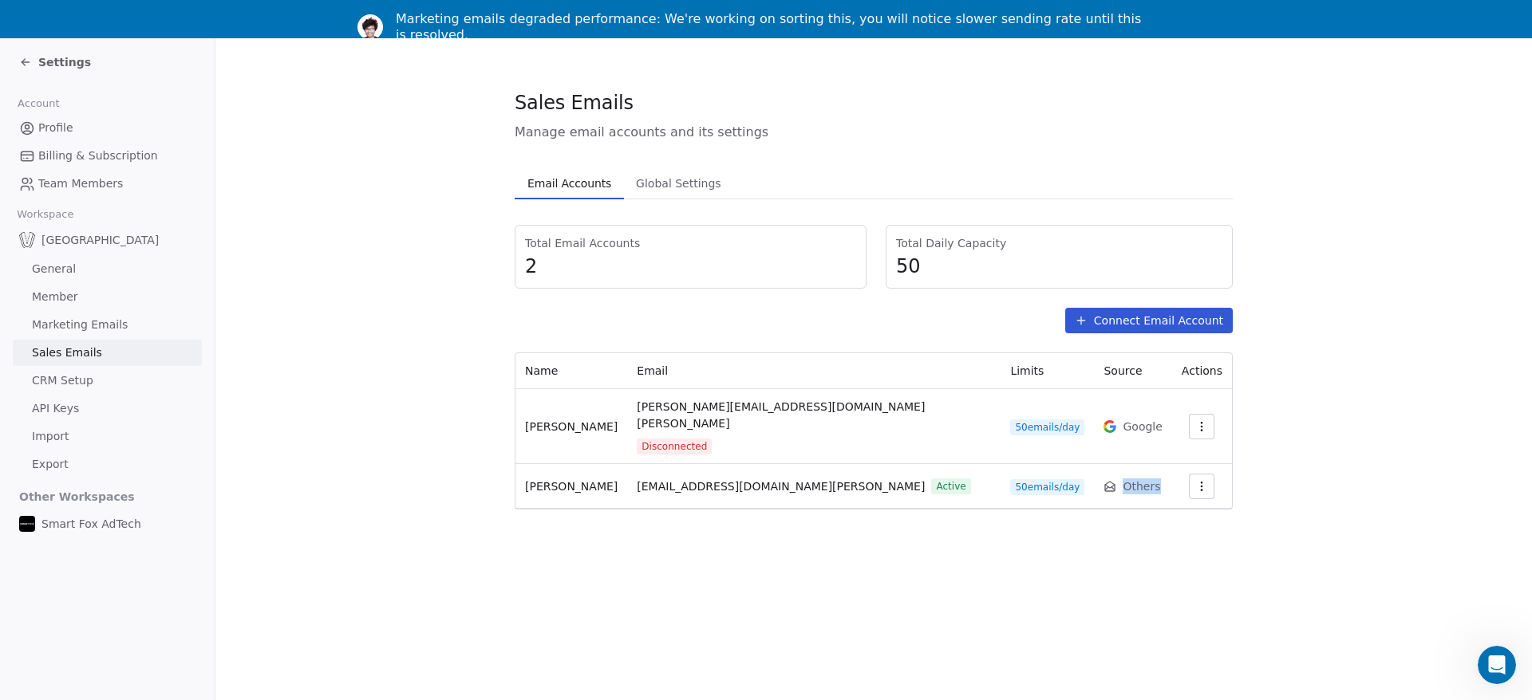
click at [1123, 479] on span "Others" at bounding box center [1141, 487] width 37 height 16
drag, startPoint x: 1083, startPoint y: 472, endPoint x: 1076, endPoint y: 465, distance: 9.0
click at [1094, 470] on td "Others" at bounding box center [1132, 486] width 77 height 45
click at [1094, 465] on td "Others" at bounding box center [1132, 486] width 77 height 45
click at [1123, 479] on span "Others" at bounding box center [1141, 487] width 37 height 16
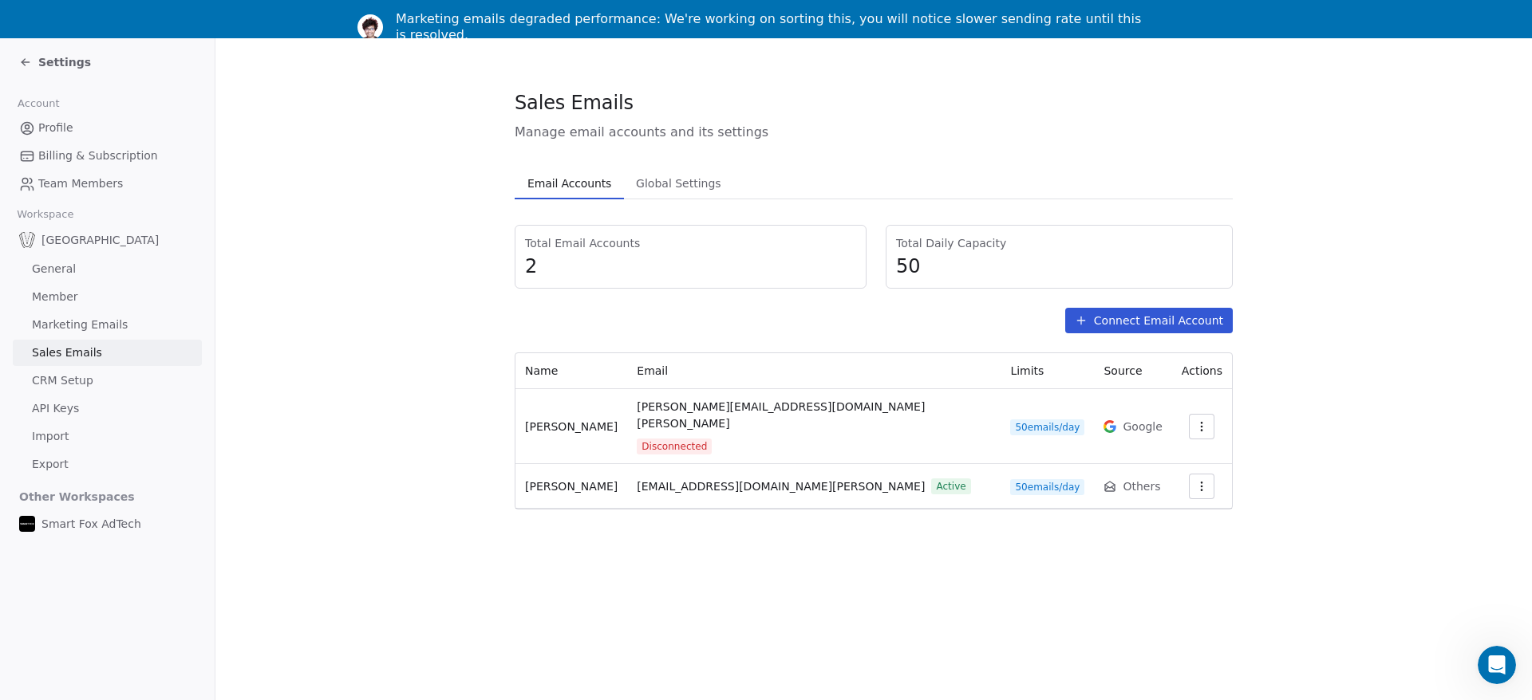
click at [1123, 419] on span "Google" at bounding box center [1142, 427] width 39 height 16
click at [1123, 479] on span "Others" at bounding box center [1141, 487] width 37 height 16
click at [1123, 419] on span "Google" at bounding box center [1142, 427] width 39 height 16
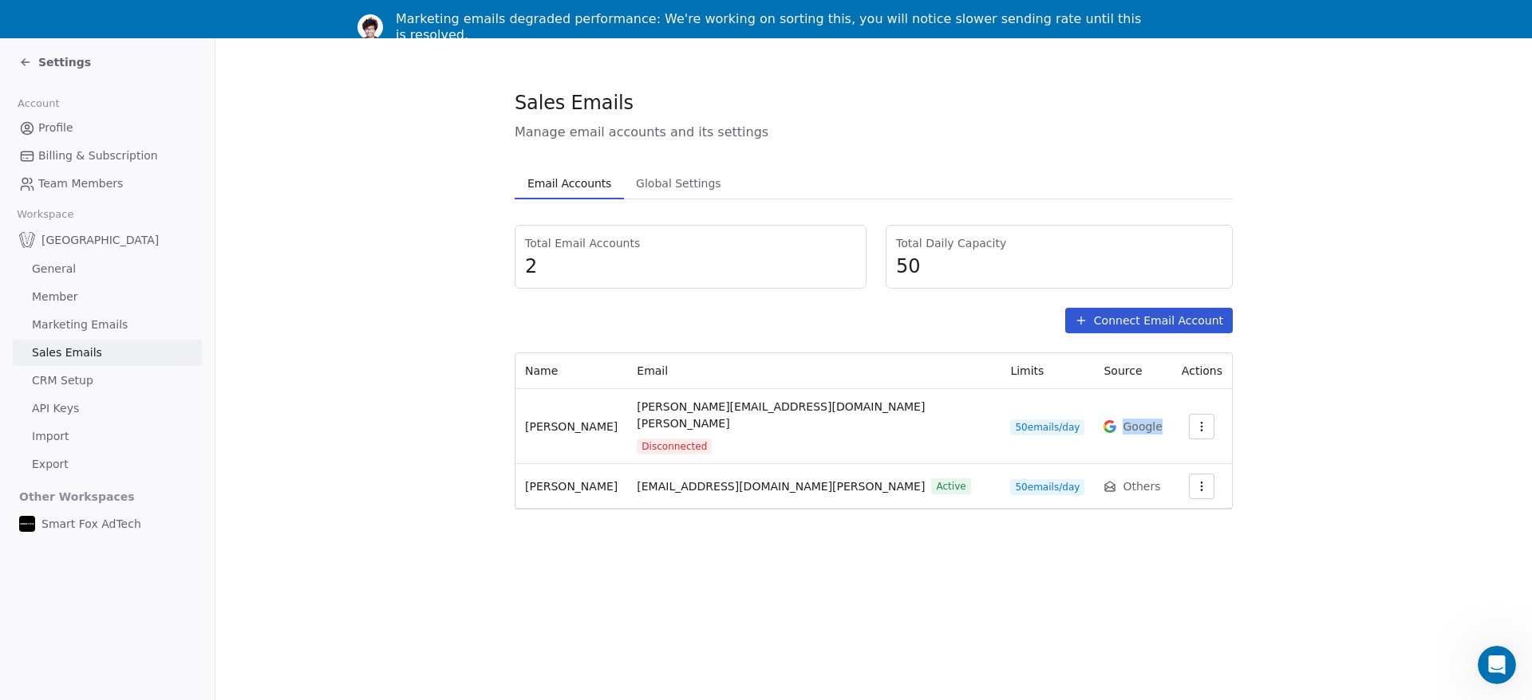
click at [1123, 419] on span "Google" at bounding box center [1142, 427] width 39 height 16
click at [1123, 479] on span "Others" at bounding box center [1141, 487] width 37 height 16
click at [907, 533] on div "Sales Emails Manage email accounts and its settings Email Accounts Email Accoun…" at bounding box center [873, 388] width 1316 height 700
click at [679, 203] on div "Email Accounts Email Accounts Global Settings Global Settings Total Email Accou…" at bounding box center [874, 339] width 718 height 342
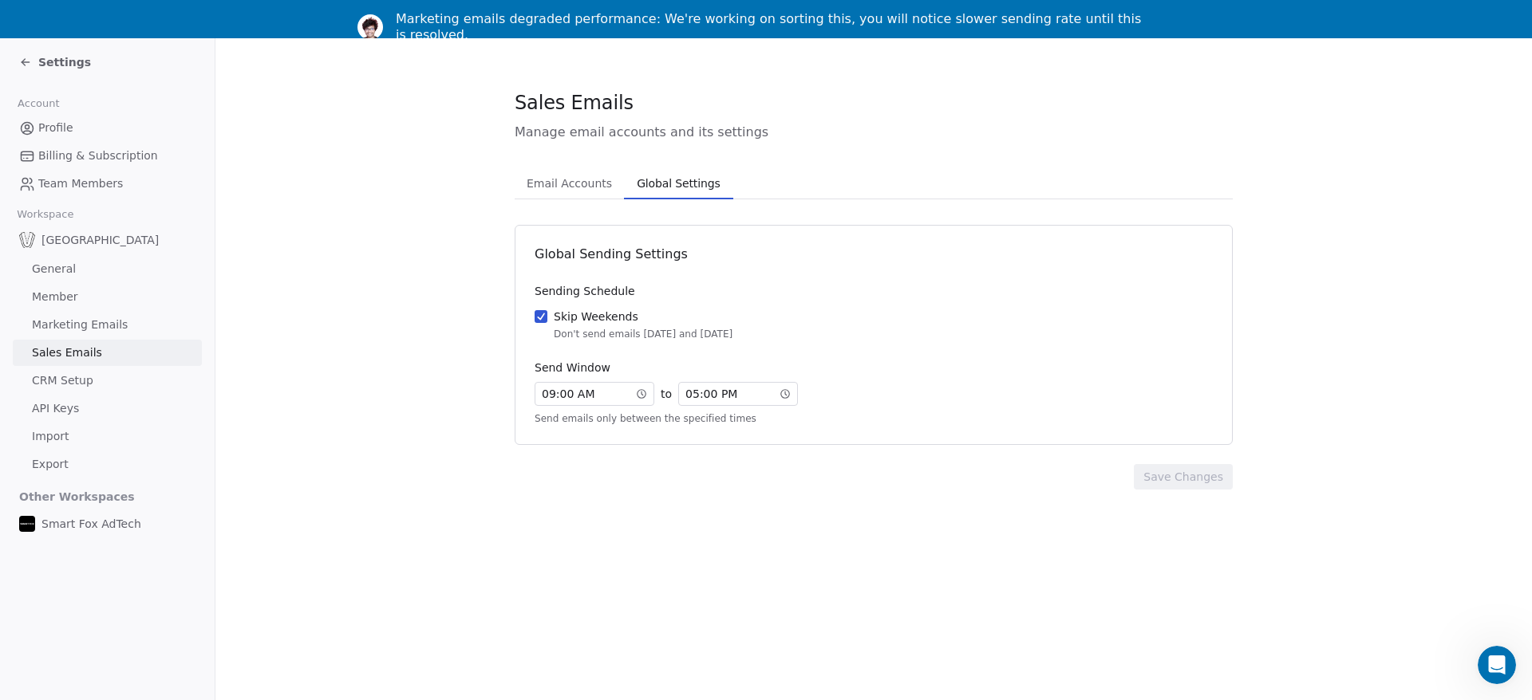
click at [683, 184] on span "Global Settings" at bounding box center [678, 183] width 96 height 22
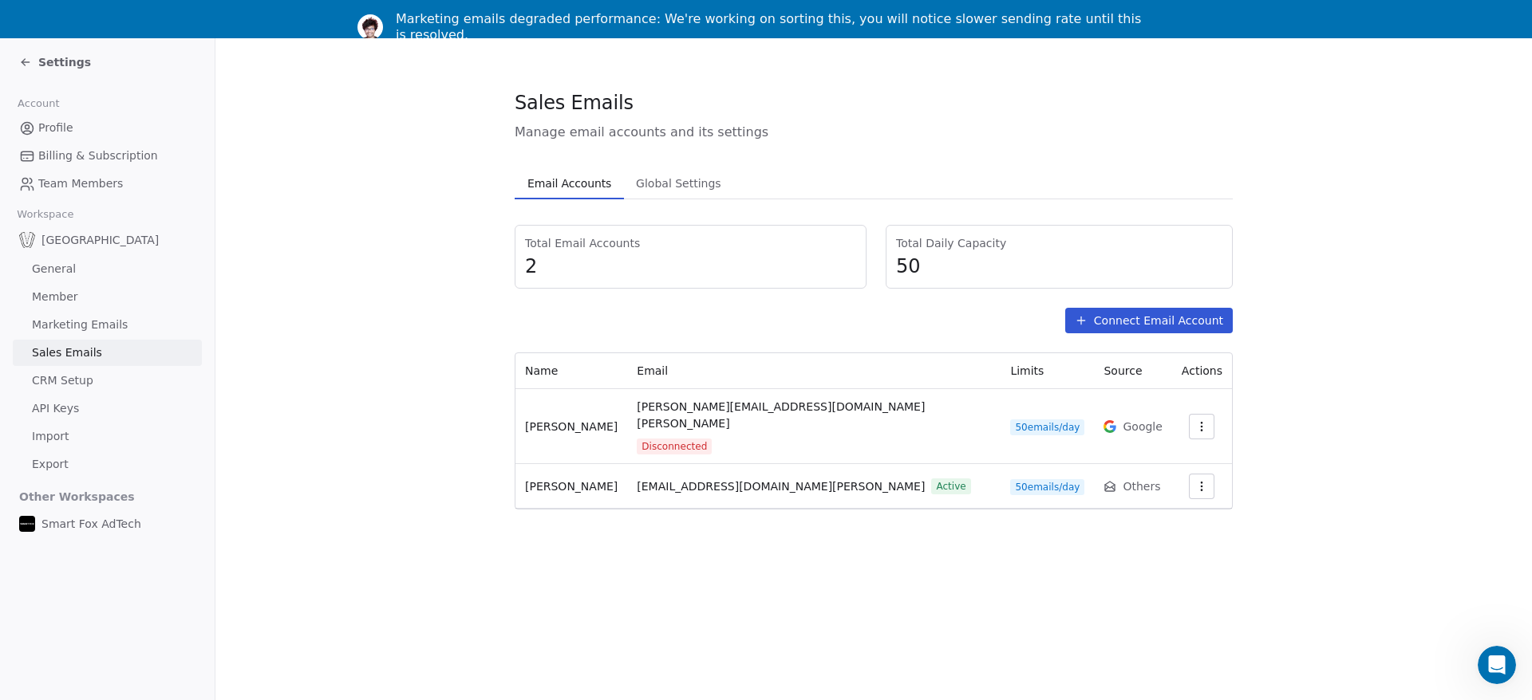
click at [595, 191] on span "Email Accounts" at bounding box center [569, 183] width 97 height 22
click at [785, 531] on div "Sales Emails Manage email accounts and its settings Email Accounts Email Accoun…" at bounding box center [873, 388] width 1316 height 700
click at [682, 558] on div "Sales Emails Manage email accounts and its settings Email Accounts Email Accoun…" at bounding box center [873, 388] width 1316 height 700
click at [931, 479] on span "Active" at bounding box center [950, 487] width 39 height 16
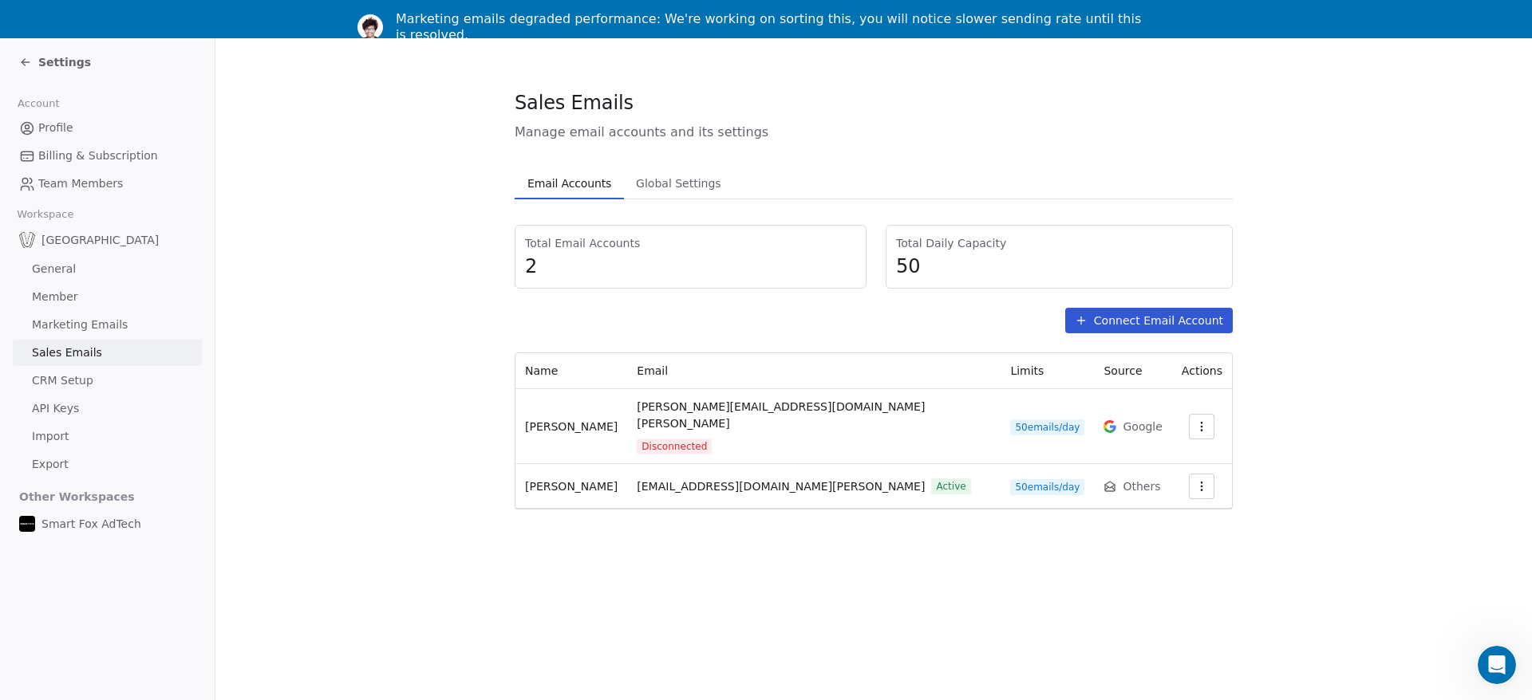
drag, startPoint x: 675, startPoint y: 630, endPoint x: 543, endPoint y: 500, distance: 185.0
click at [674, 630] on div "Sales Emails Manage email accounts and its settings Email Accounts Email Accoun…" at bounding box center [873, 388] width 1316 height 700
click at [544, 480] on span "[PERSON_NAME]" at bounding box center [571, 486] width 93 height 13
click at [539, 574] on div "Sales Emails Manage email accounts and its settings Email Accounts Email Accoun…" at bounding box center [873, 388] width 1316 height 700
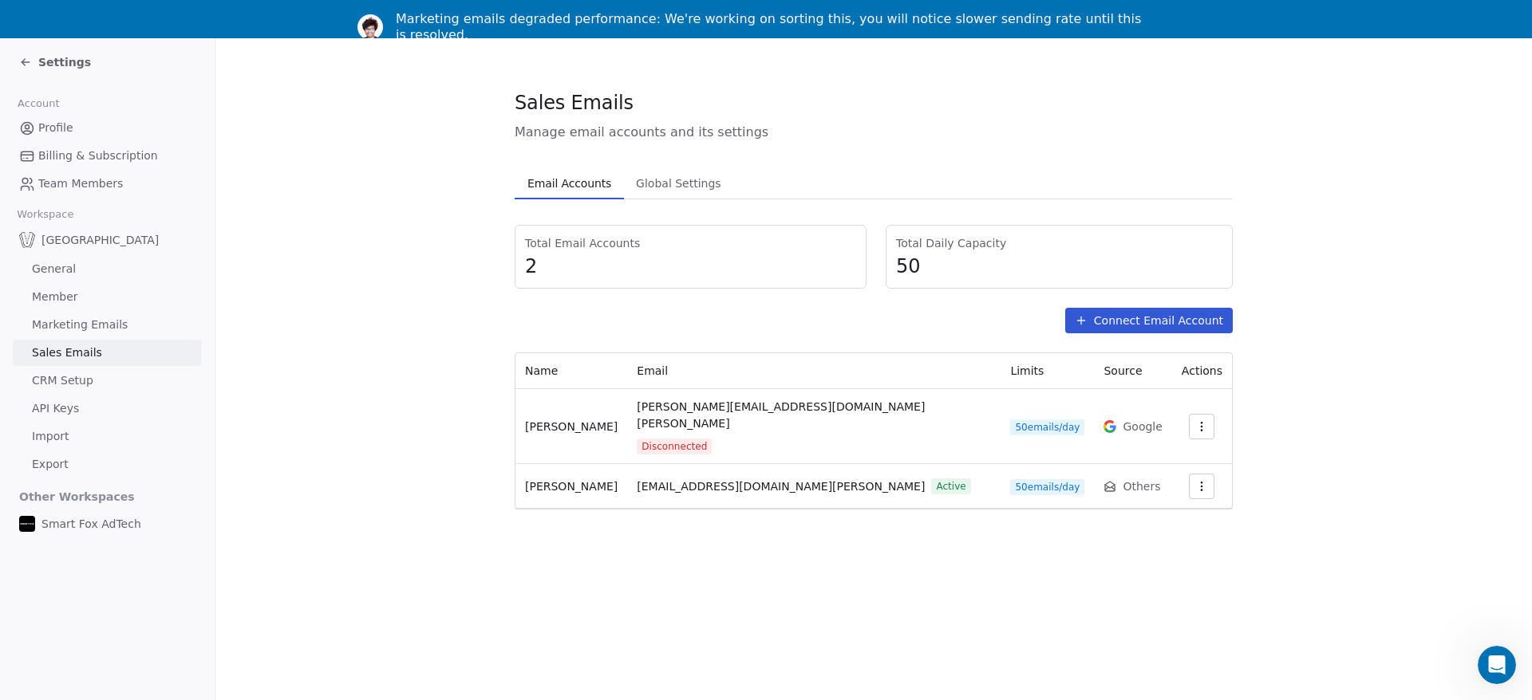
click at [38, 60] on span "Settings" at bounding box center [64, 62] width 53 height 16
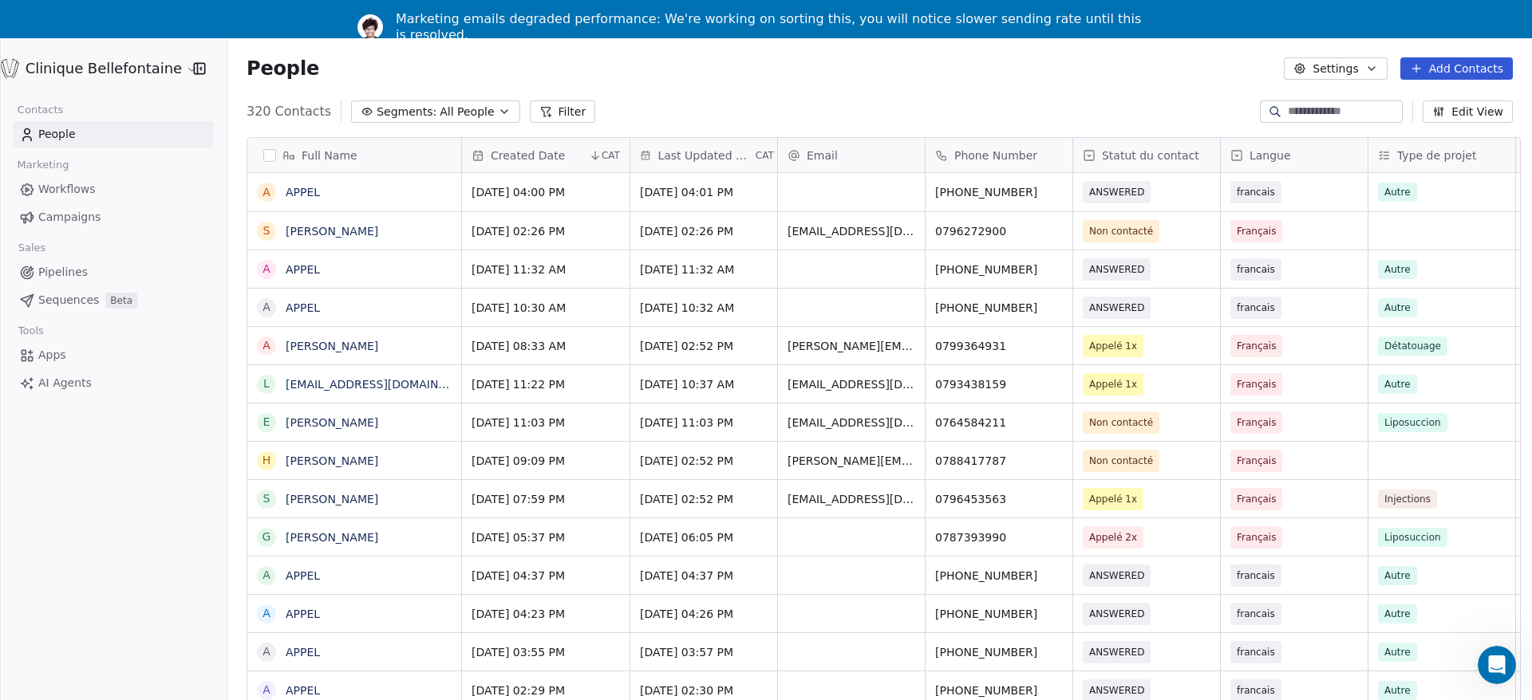
scroll to position [616, 1312]
